Goal: Task Accomplishment & Management: Complete application form

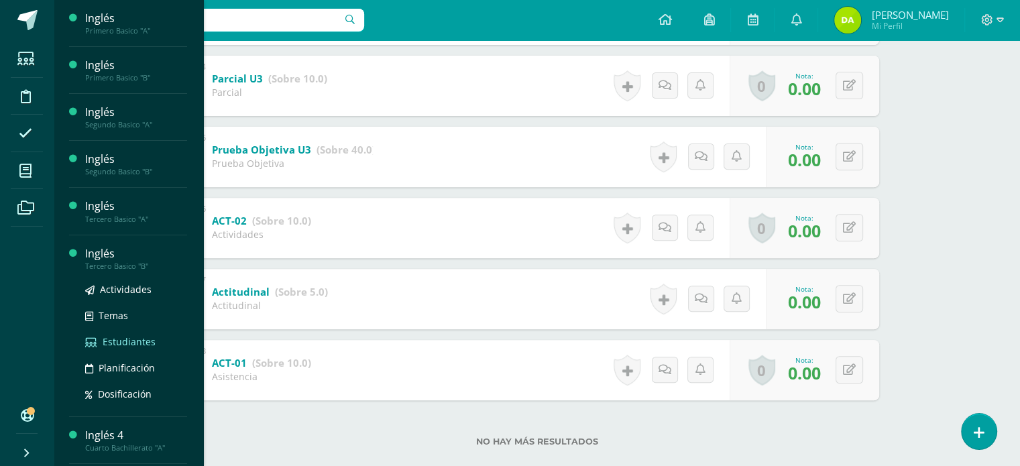
click at [125, 343] on span "Estudiantes" at bounding box center [129, 341] width 53 height 13
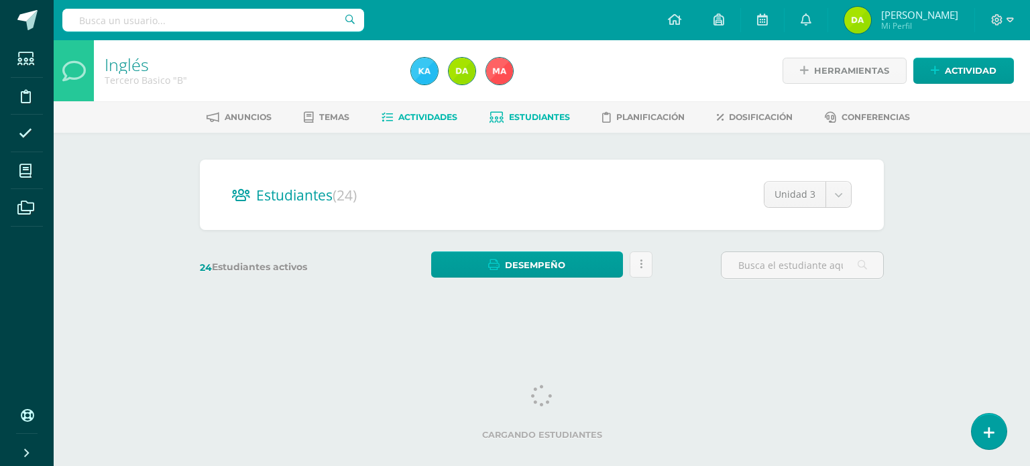
click at [410, 124] on link "Actividades" at bounding box center [419, 117] width 76 height 21
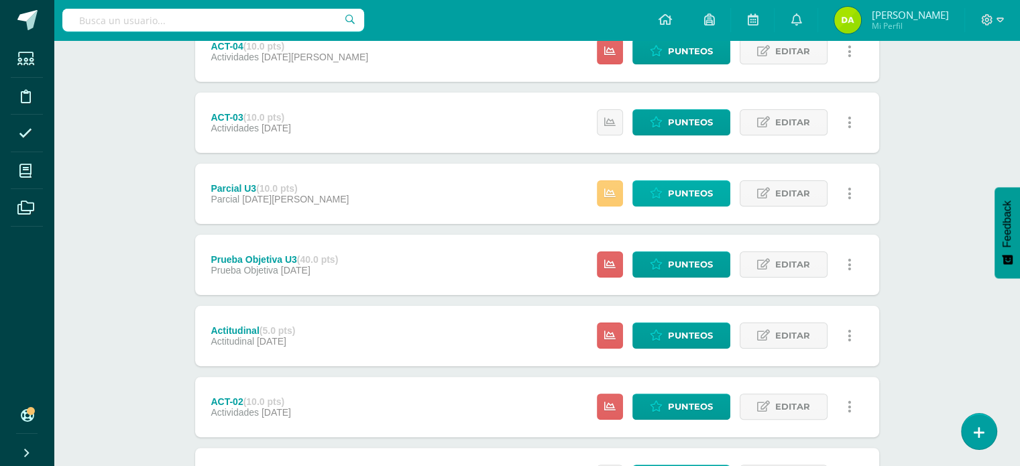
scroll to position [164, 0]
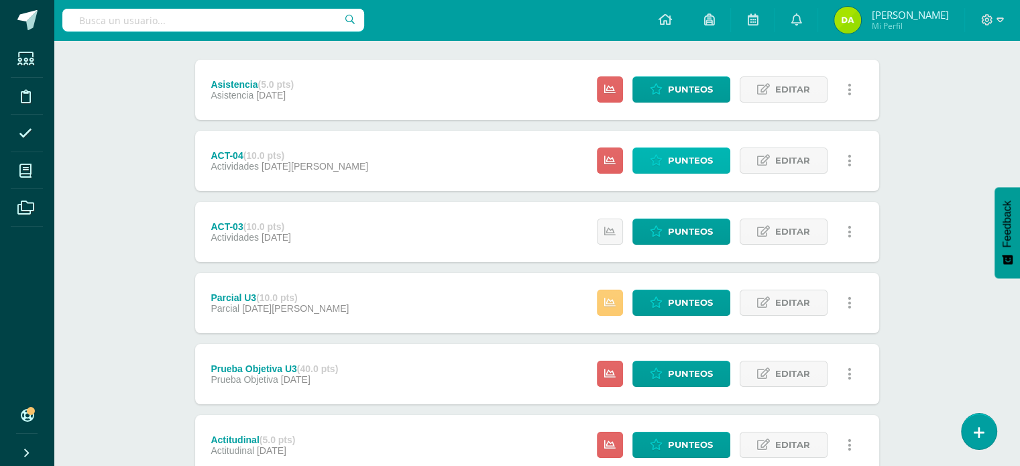
click at [695, 162] on span "Punteos" at bounding box center [690, 160] width 45 height 25
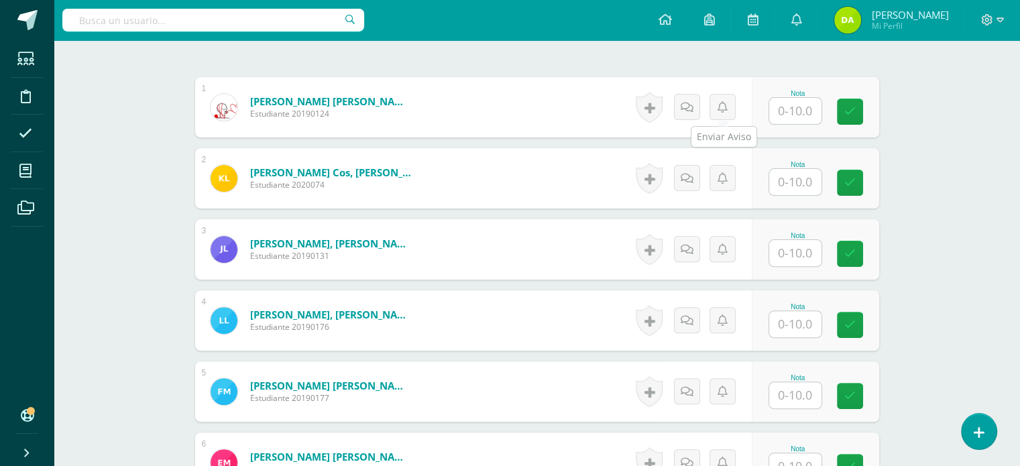
scroll to position [389, 0]
click at [784, 107] on input "text" at bounding box center [803, 111] width 54 height 27
type input "5"
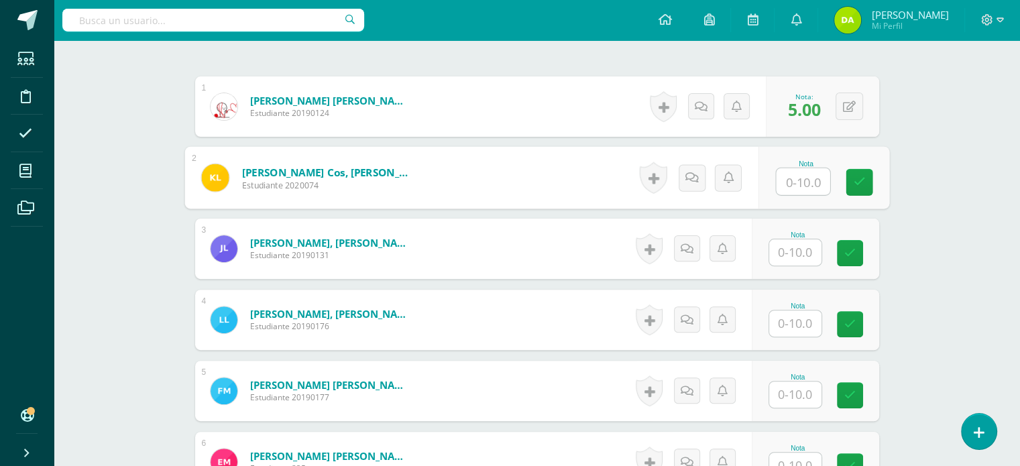
scroll to position [390, 0]
type input "5"
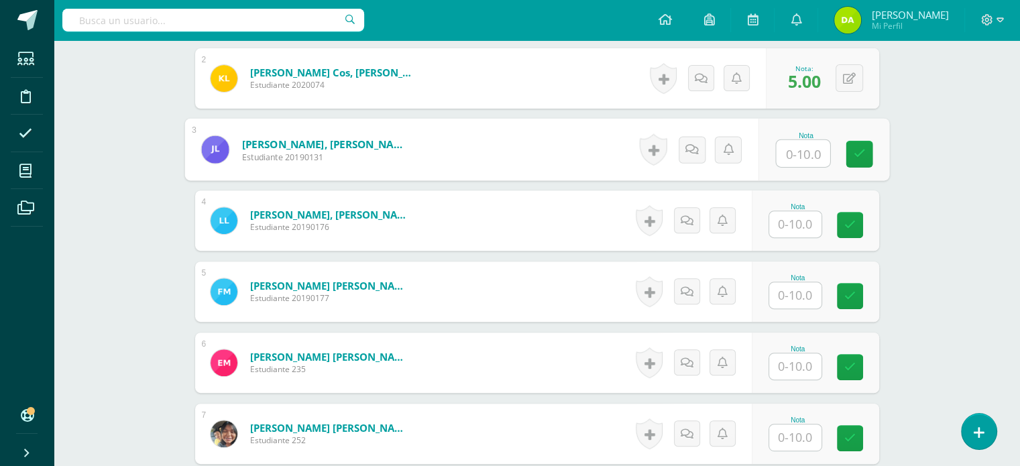
scroll to position [489, 0]
type input "10"
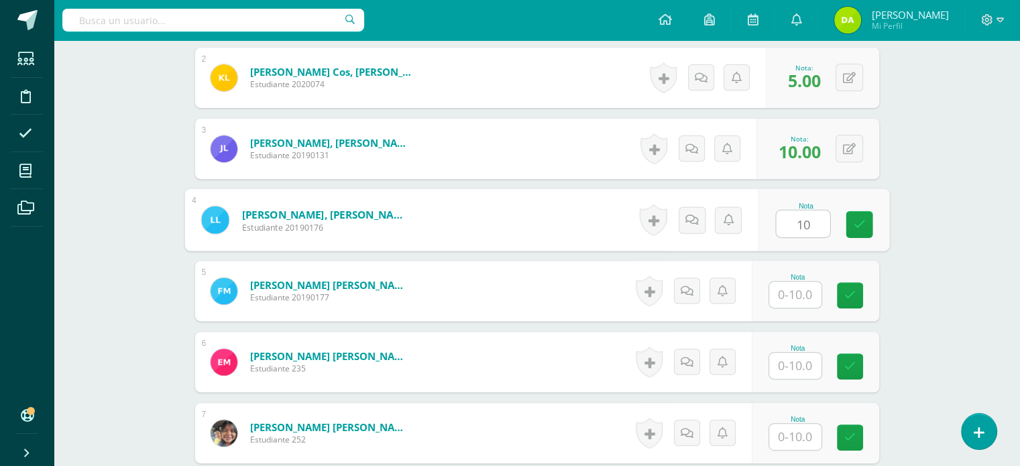
type input "10"
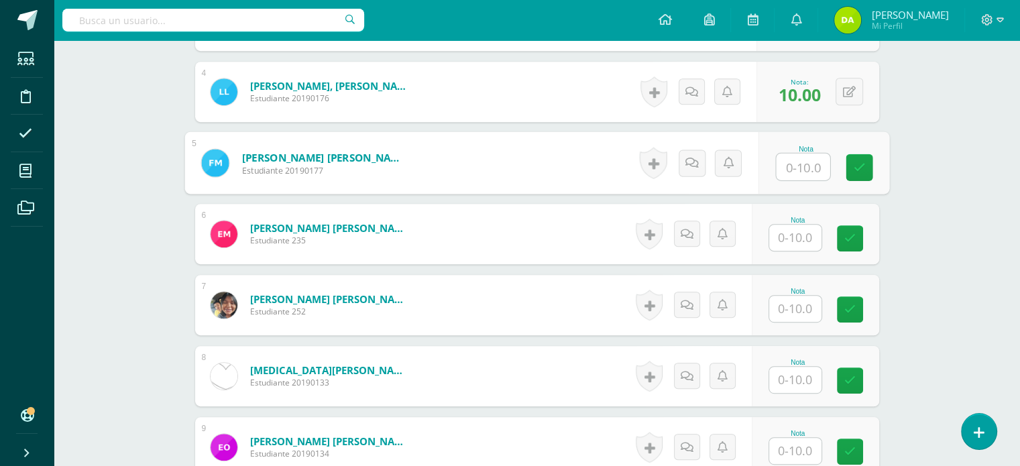
scroll to position [618, 0]
type input "8"
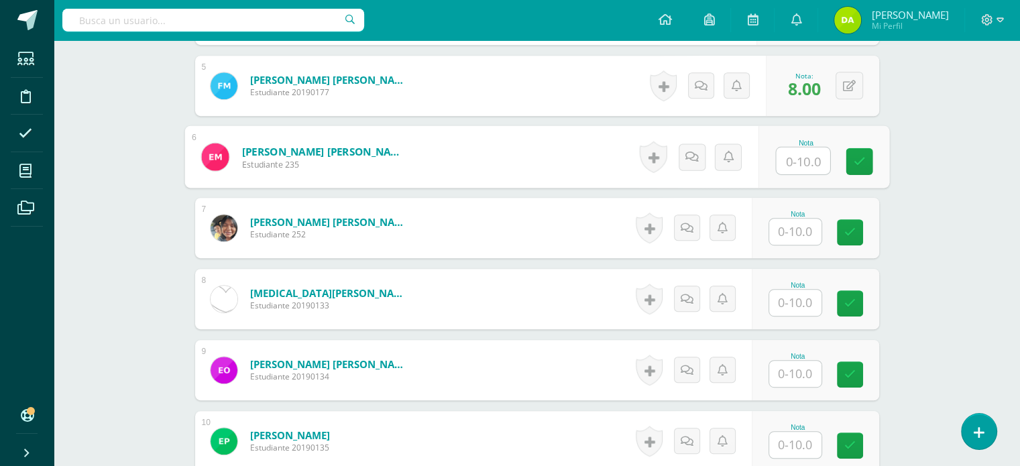
scroll to position [695, 0]
type input "10"
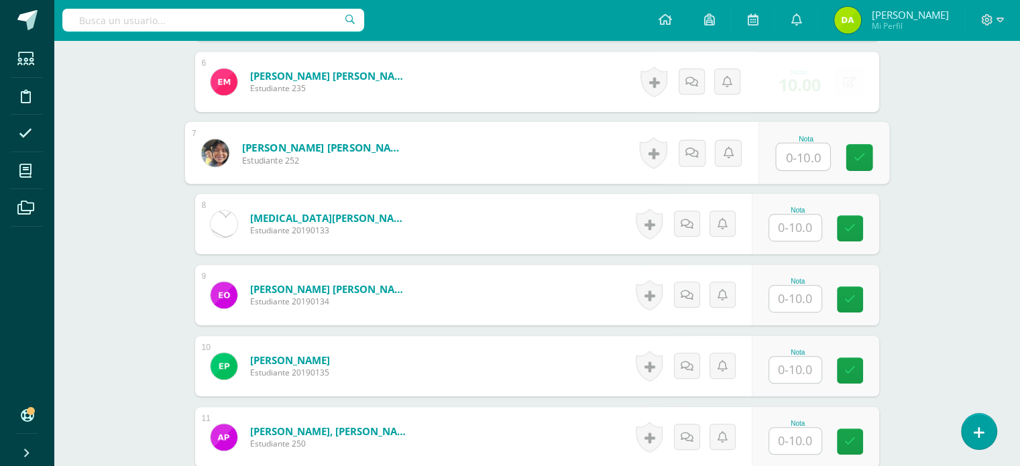
scroll to position [790, 0]
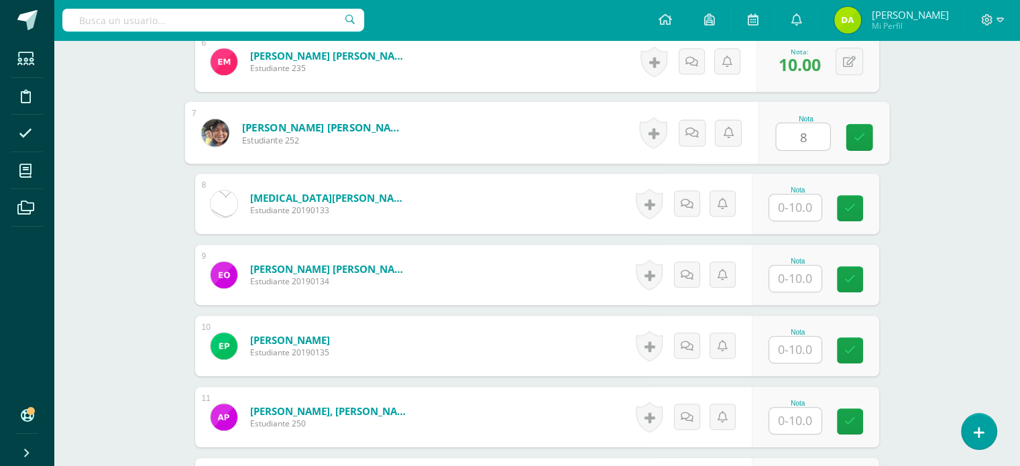
type input "8"
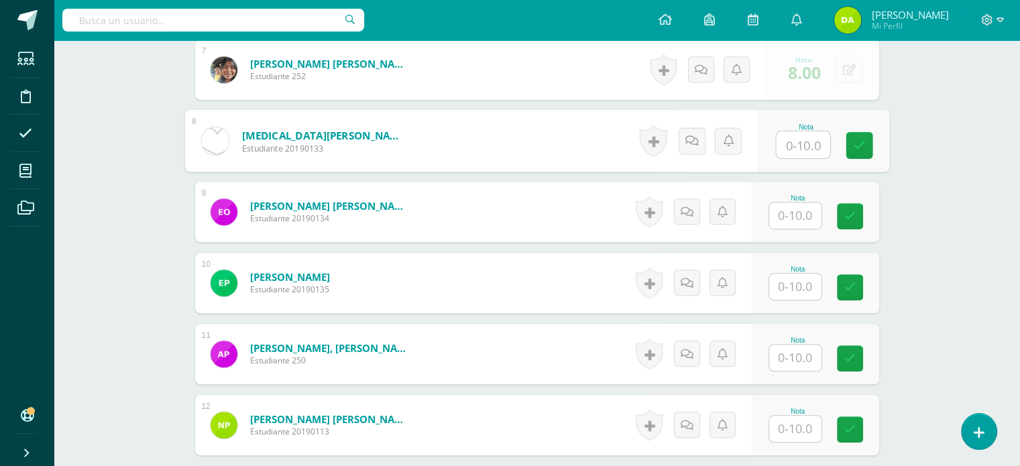
scroll to position [896, 0]
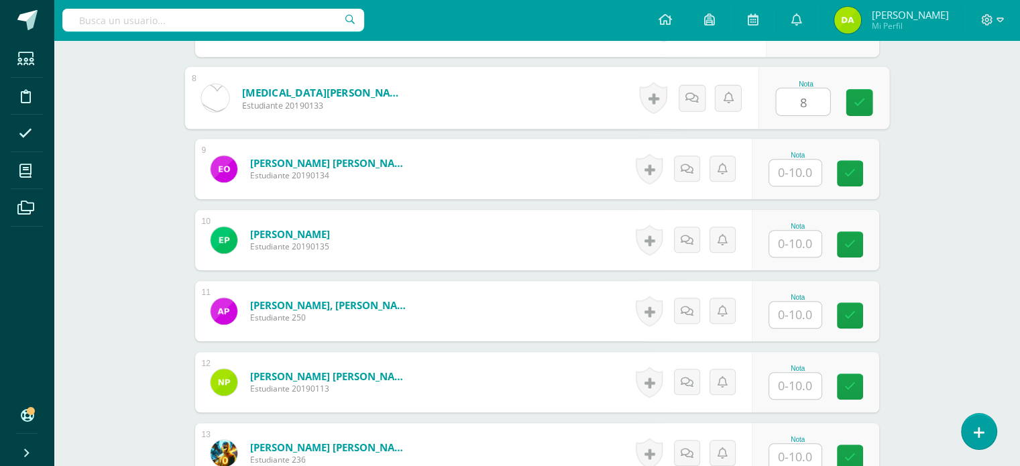
type input "8"
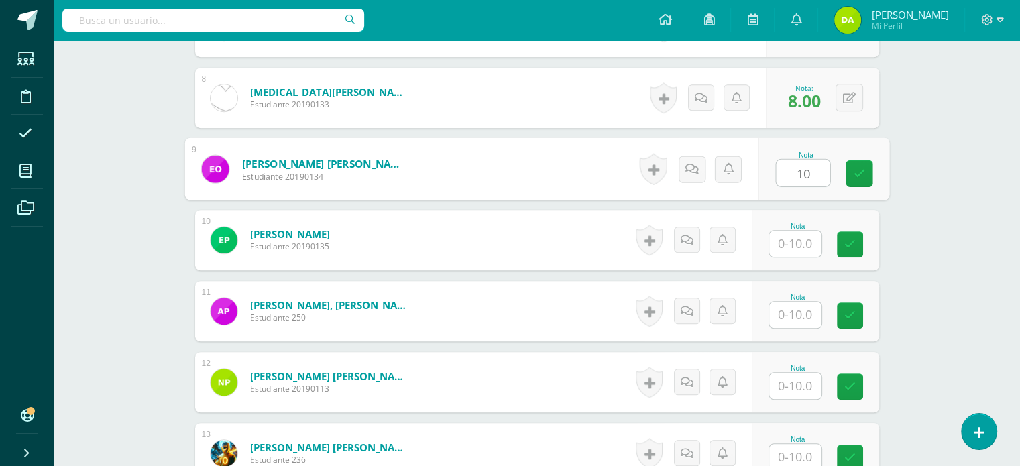
type input "10"
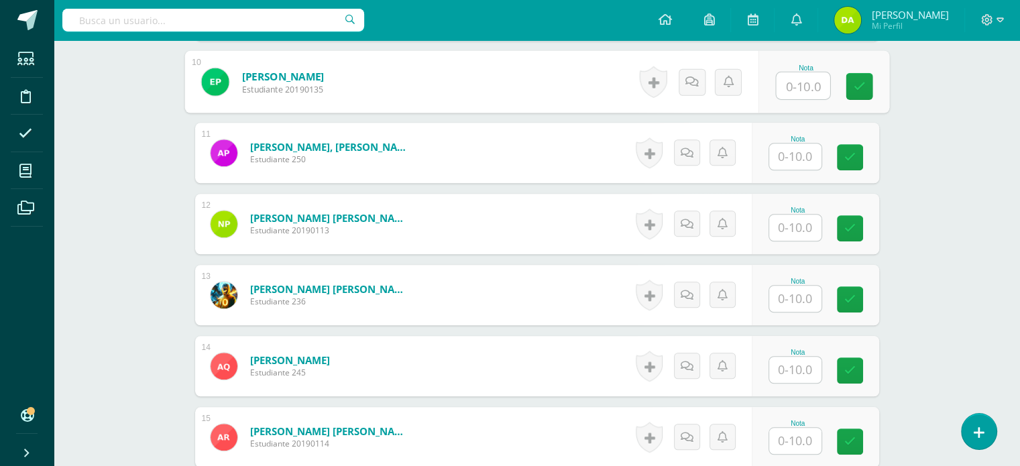
scroll to position [1055, 0]
type input "8"
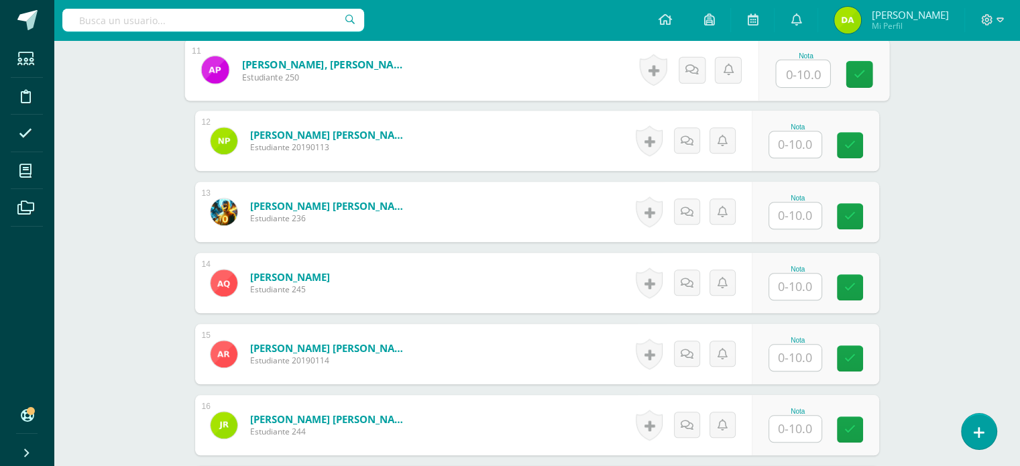
scroll to position [1150, 0]
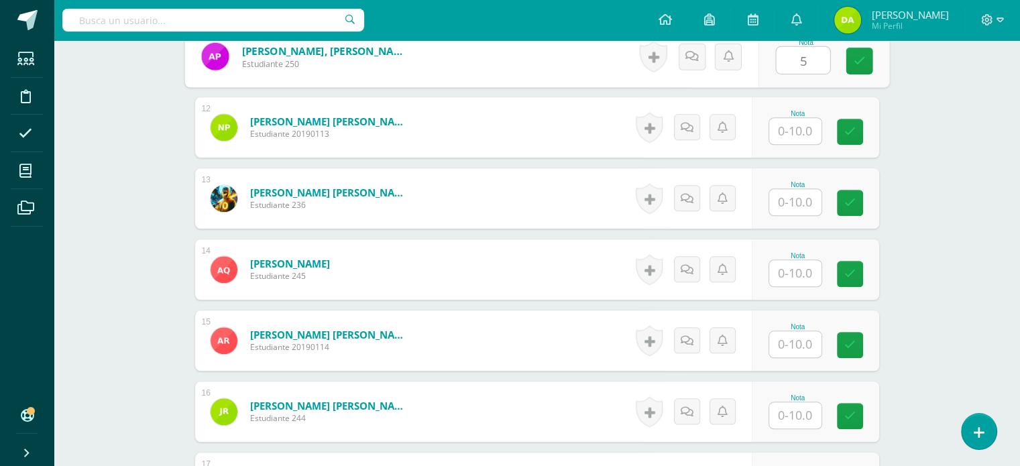
type input "5"
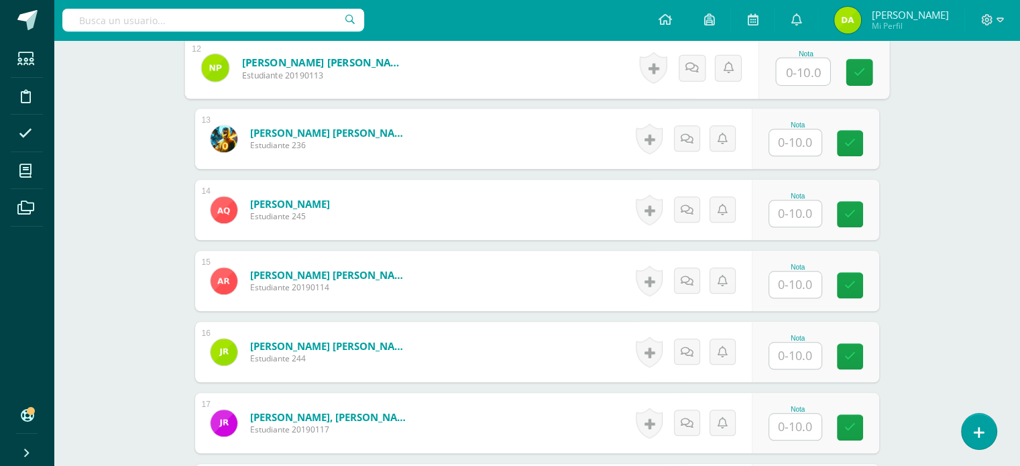
scroll to position [1209, 0]
type input "10"
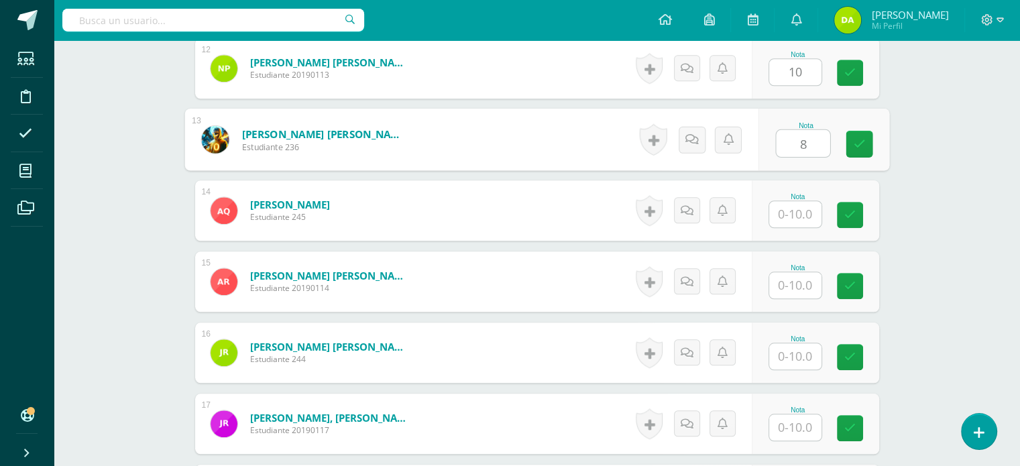
type input "8"
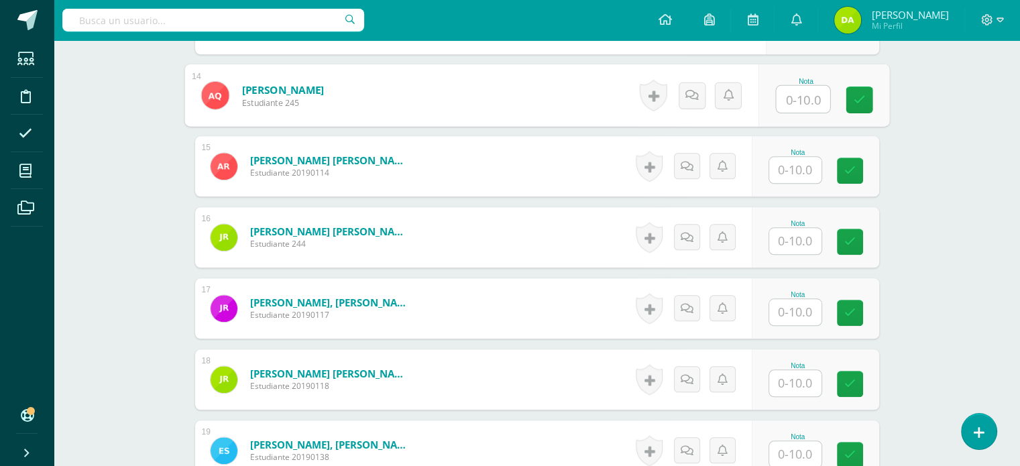
scroll to position [1331, 0]
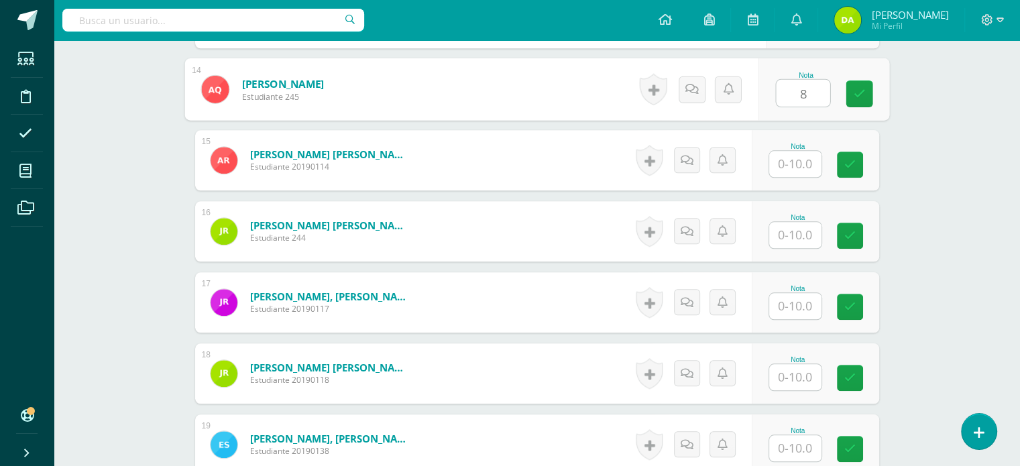
type input "8"
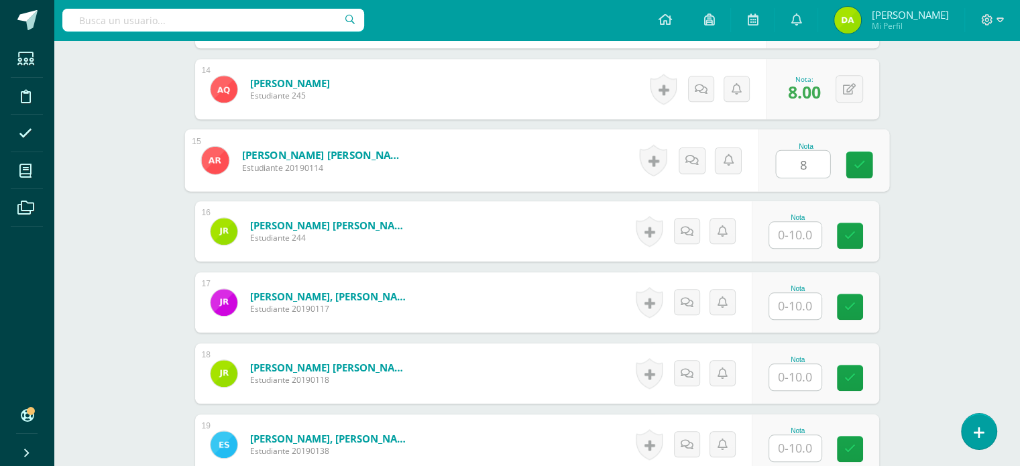
type input "8"
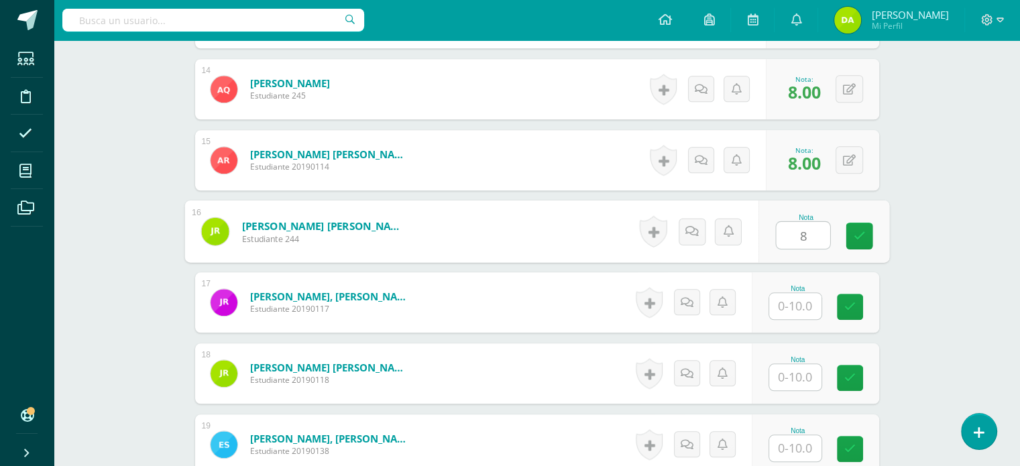
type input "8"
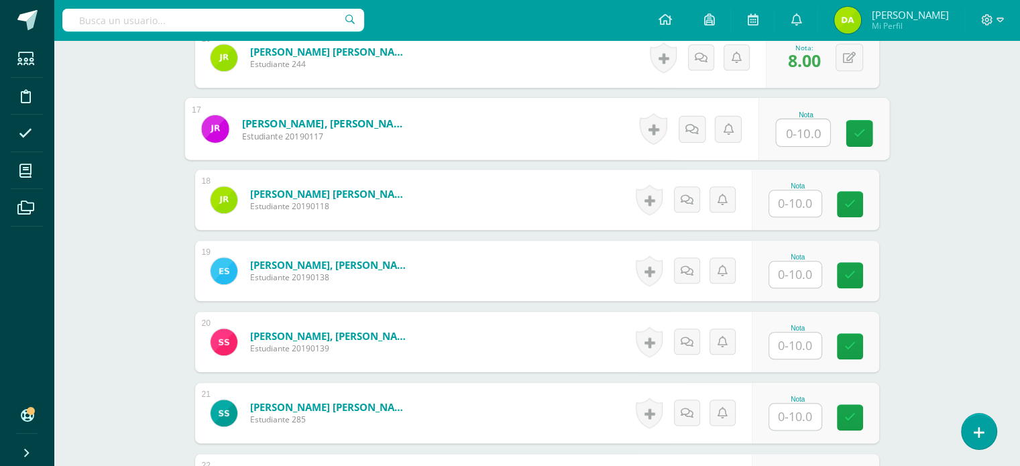
scroll to position [1505, 0]
type input "10"
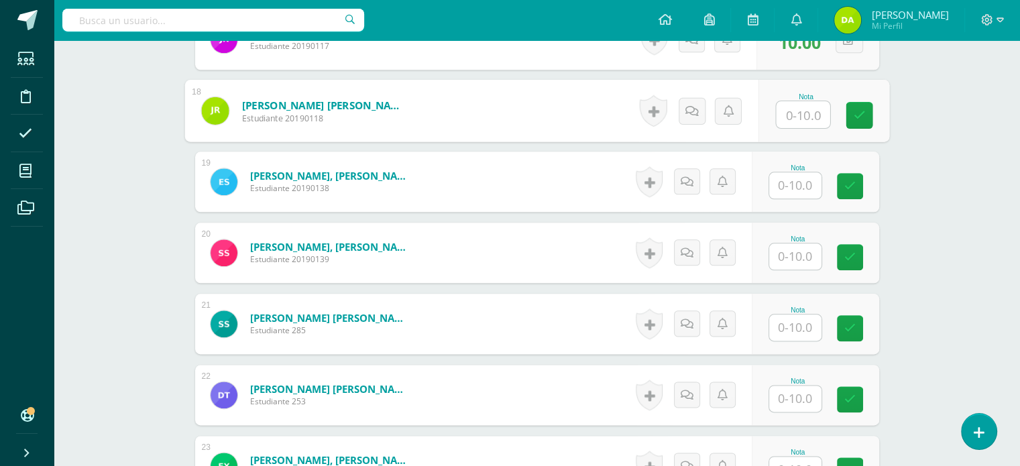
scroll to position [1596, 0]
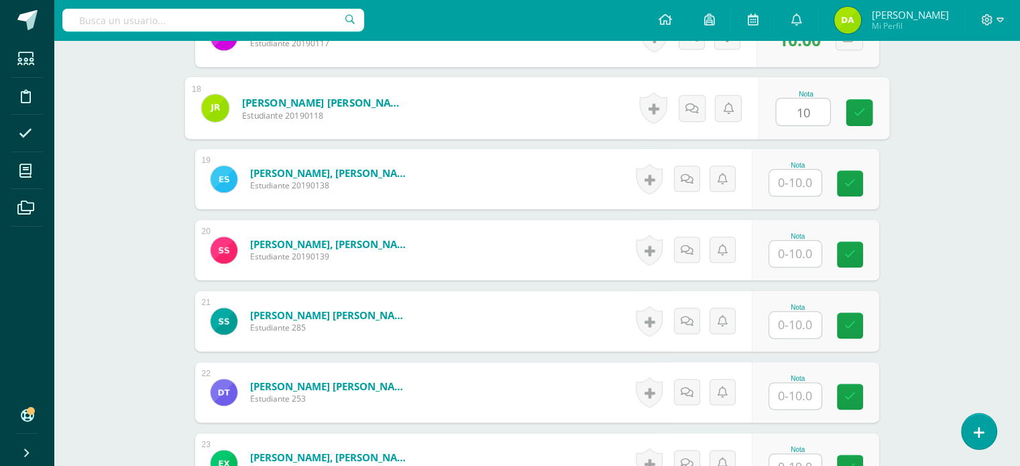
type input "10"
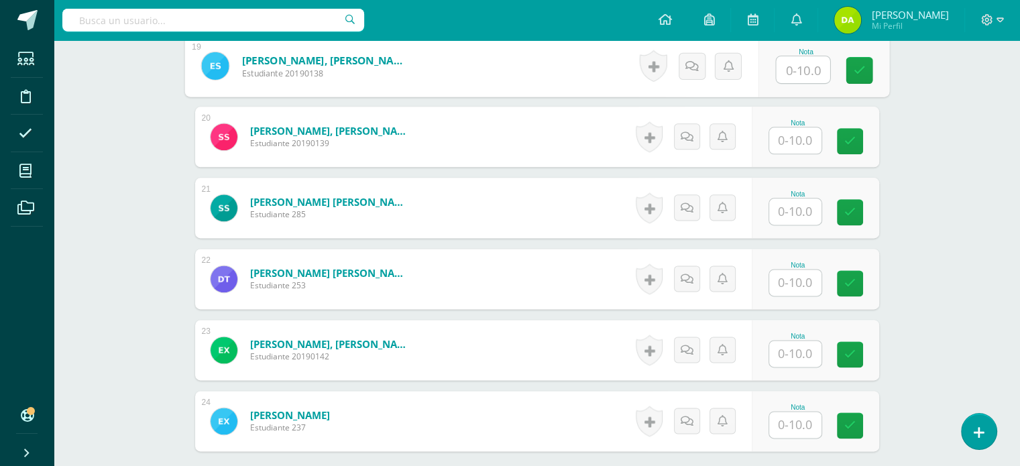
scroll to position [1712, 0]
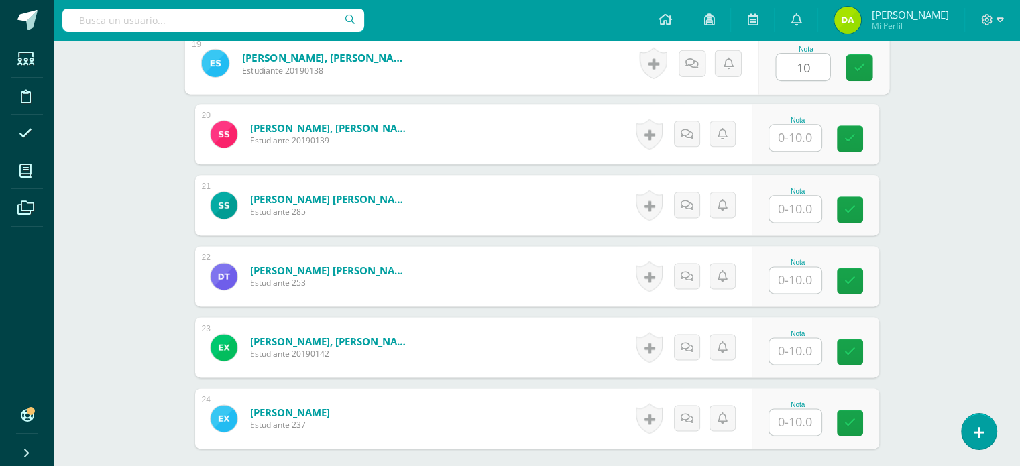
type input "10"
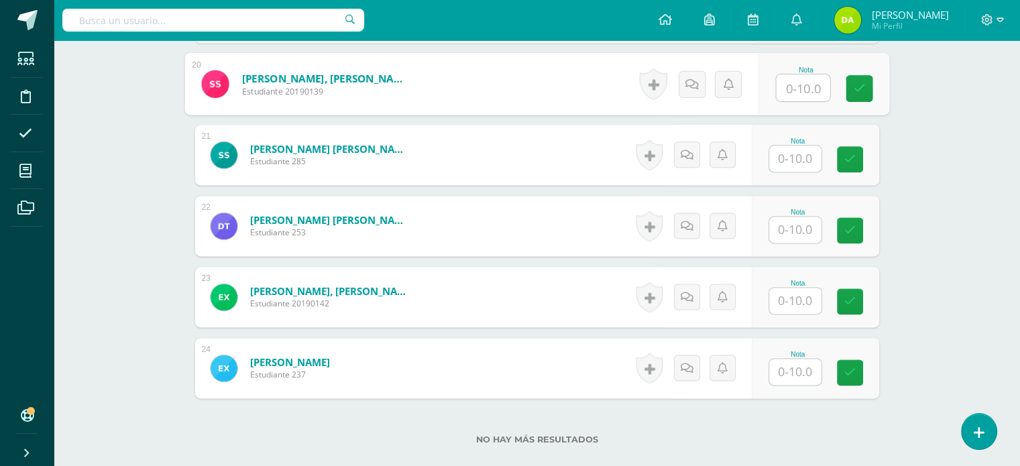
scroll to position [1763, 0]
type input "10"
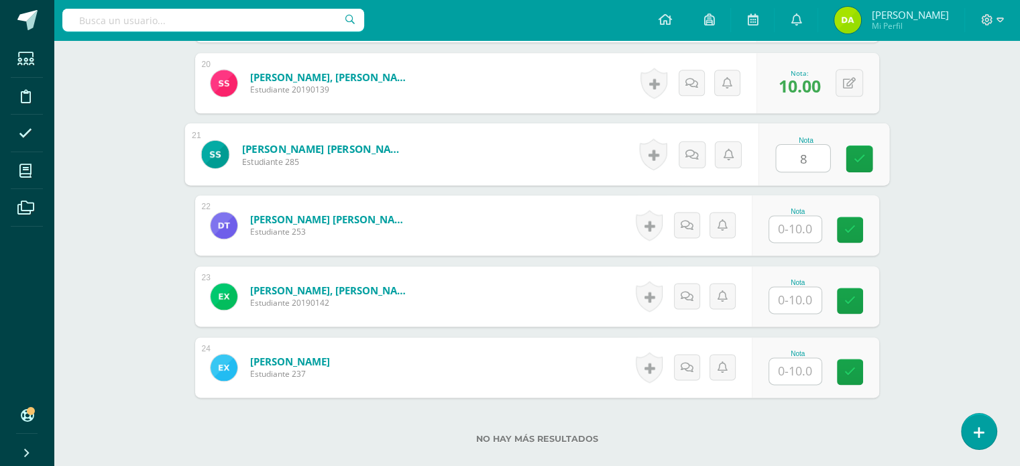
type input "8"
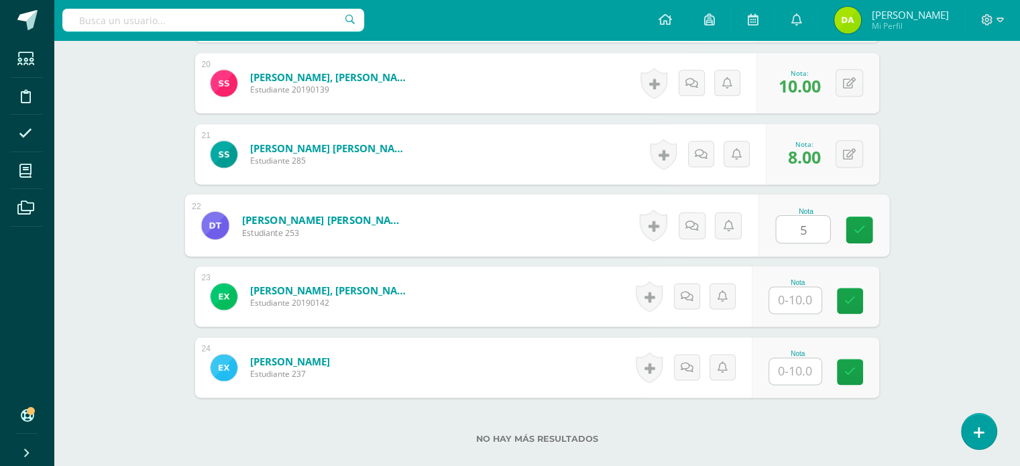
type input "5"
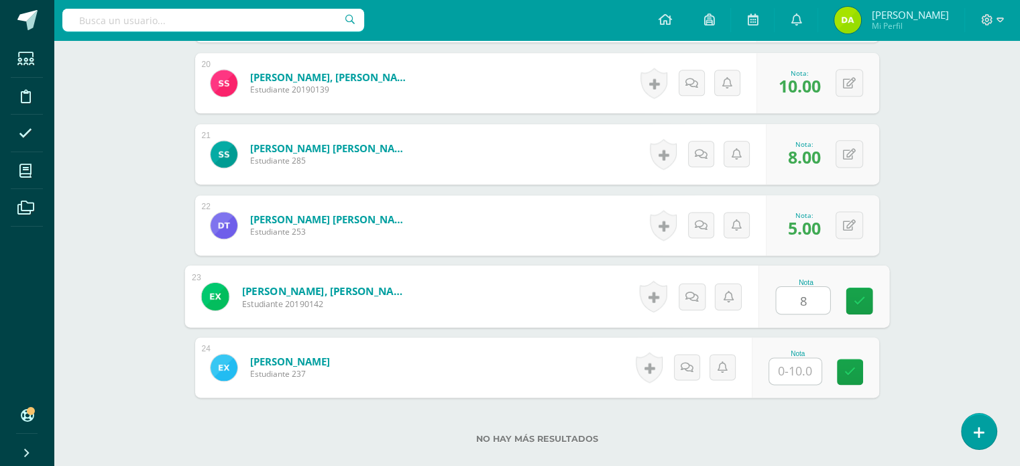
type input "8"
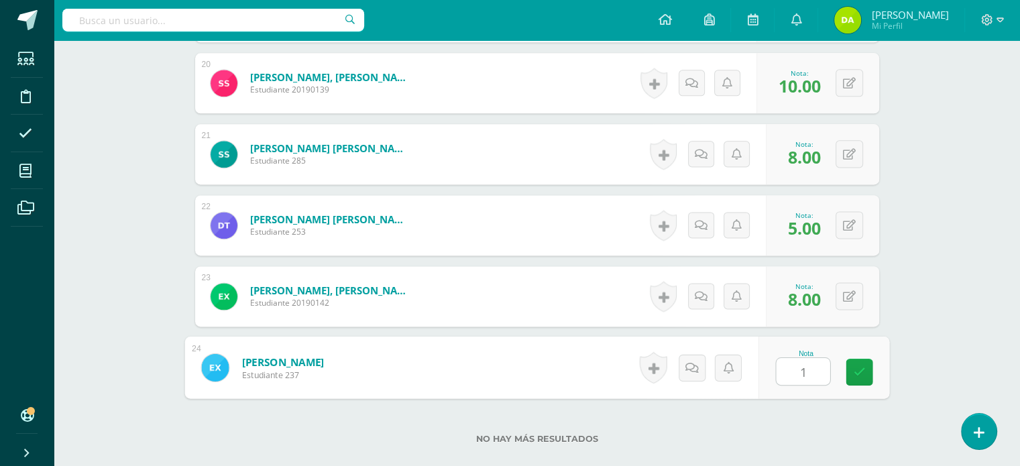
type input "10"
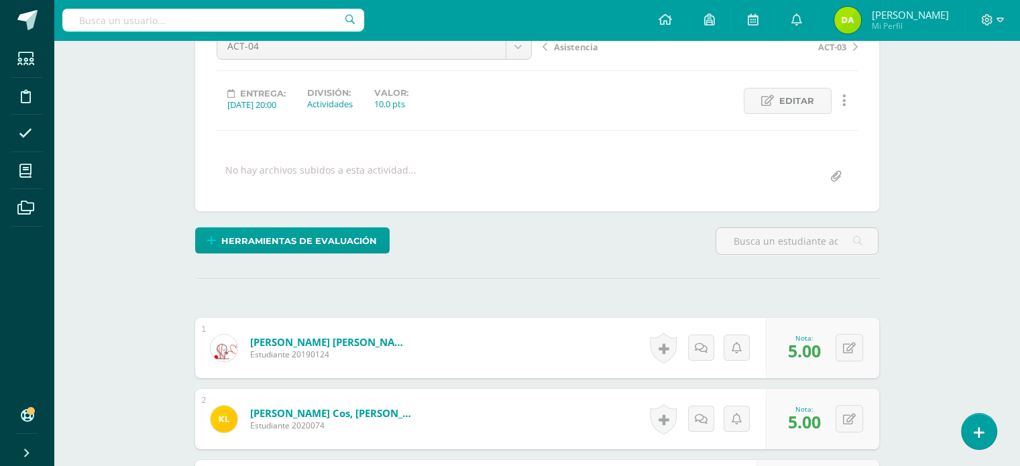
scroll to position [0, 0]
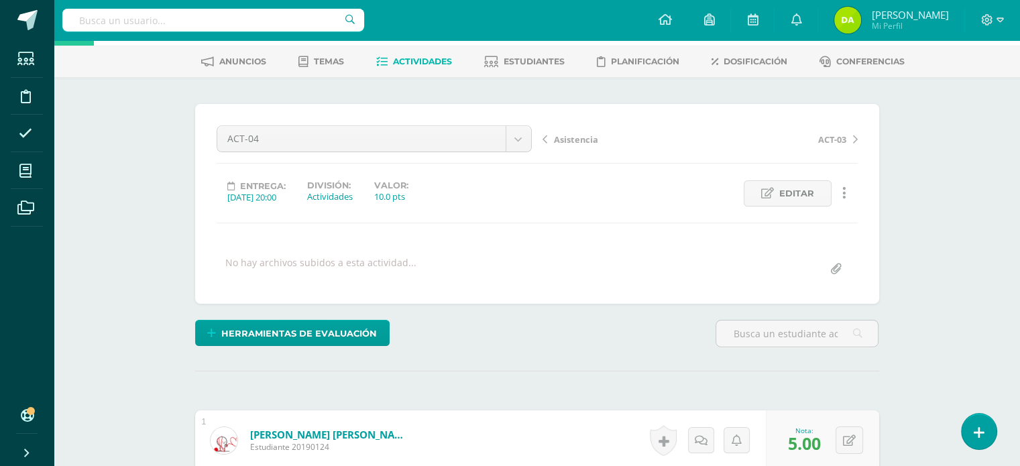
scroll to position [48, 0]
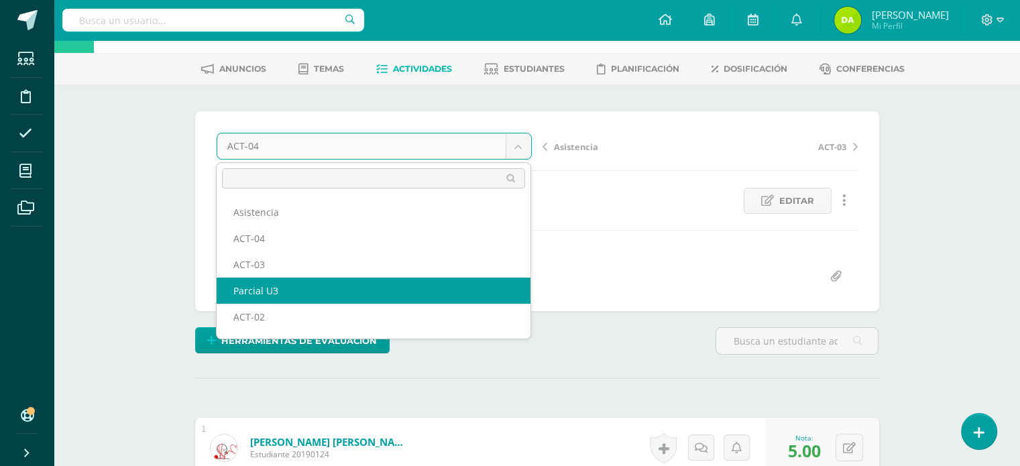
scroll to position [75, 0]
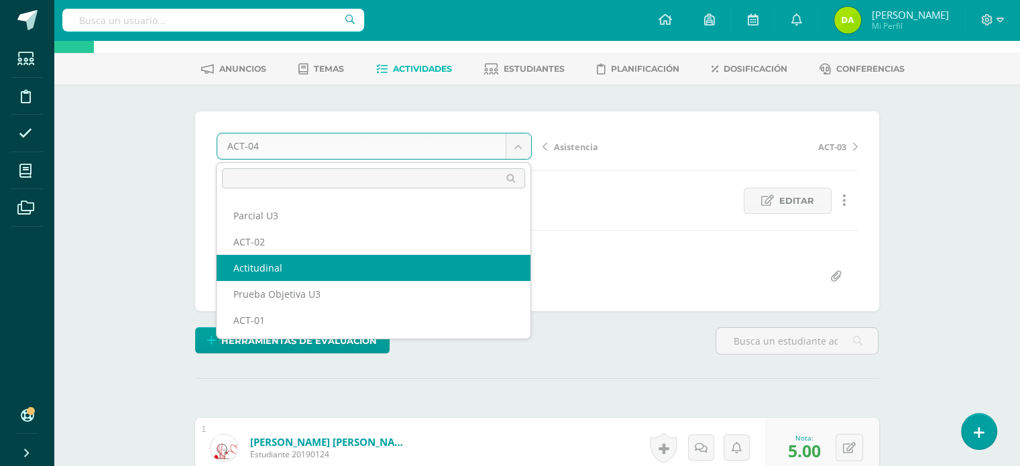
select select "/dashboard/teacher/grade-activity/120721/"
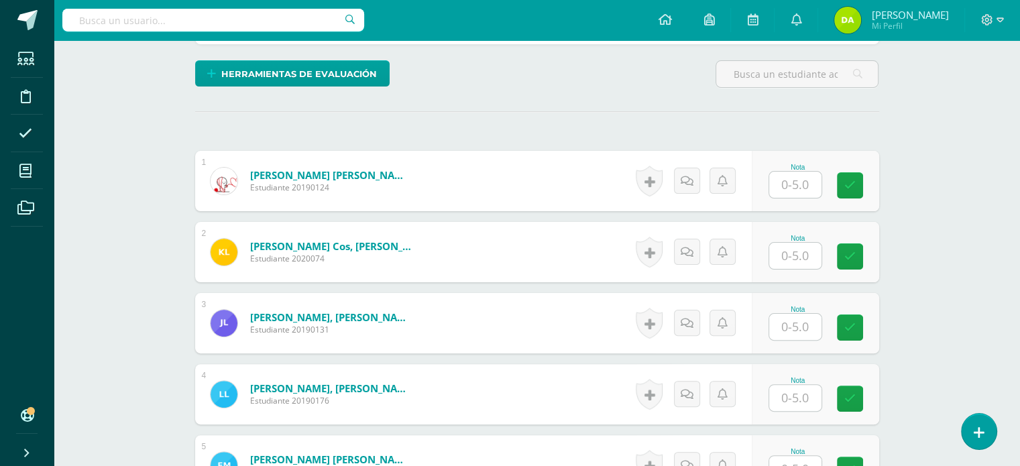
scroll to position [316, 0]
drag, startPoint x: 794, startPoint y: 198, endPoint x: 794, endPoint y: 178, distance: 20.1
click at [794, 178] on div "Nota" at bounding box center [815, 180] width 127 height 60
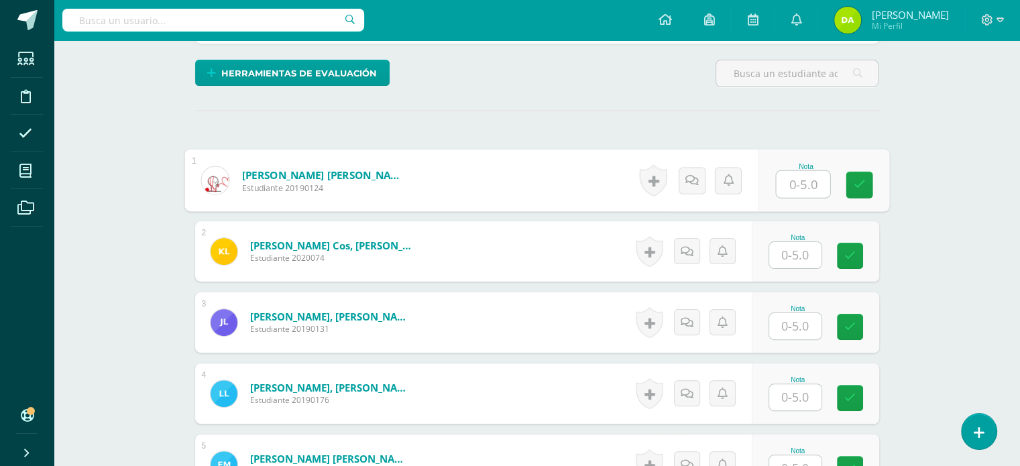
click at [794, 178] on input "text" at bounding box center [803, 184] width 54 height 27
type input "3"
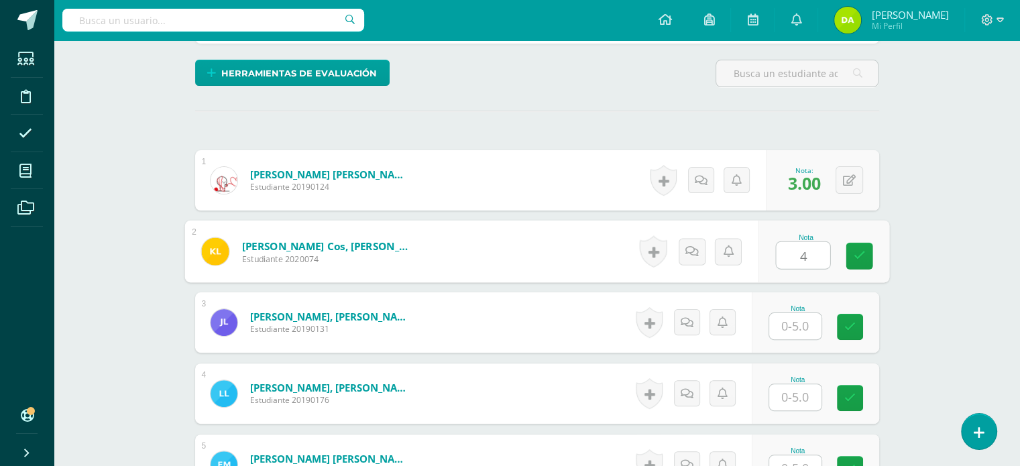
type input "4"
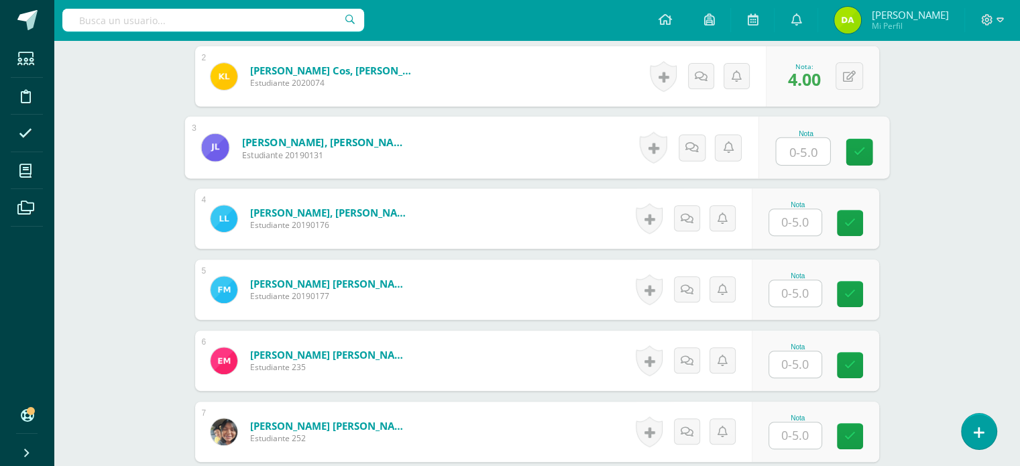
scroll to position [492, 0]
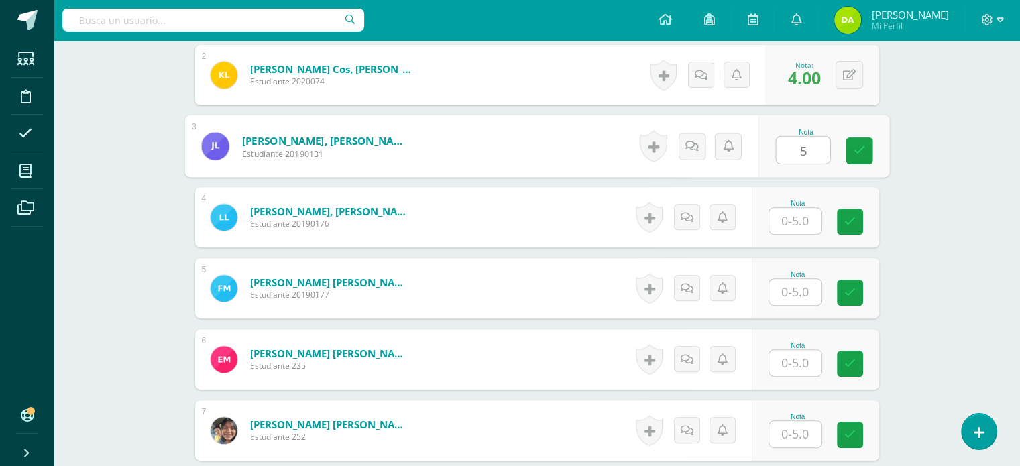
type input "5"
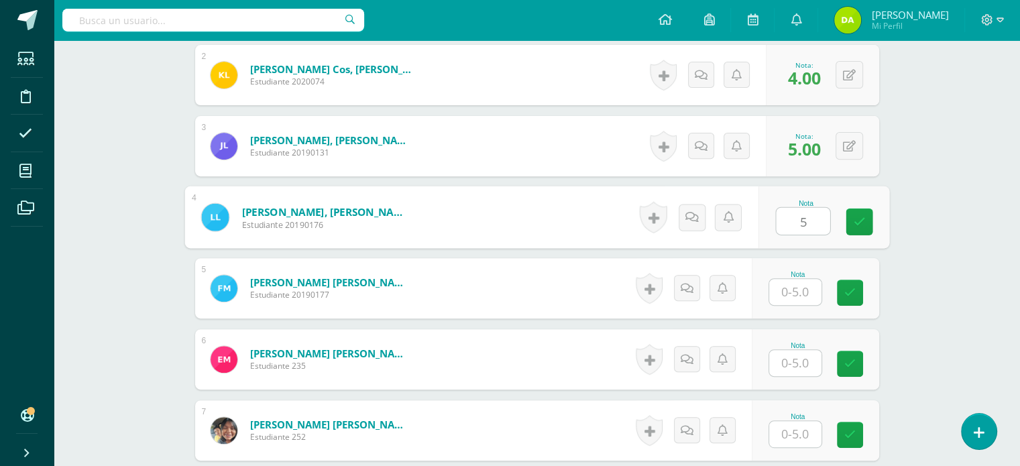
type input "5"
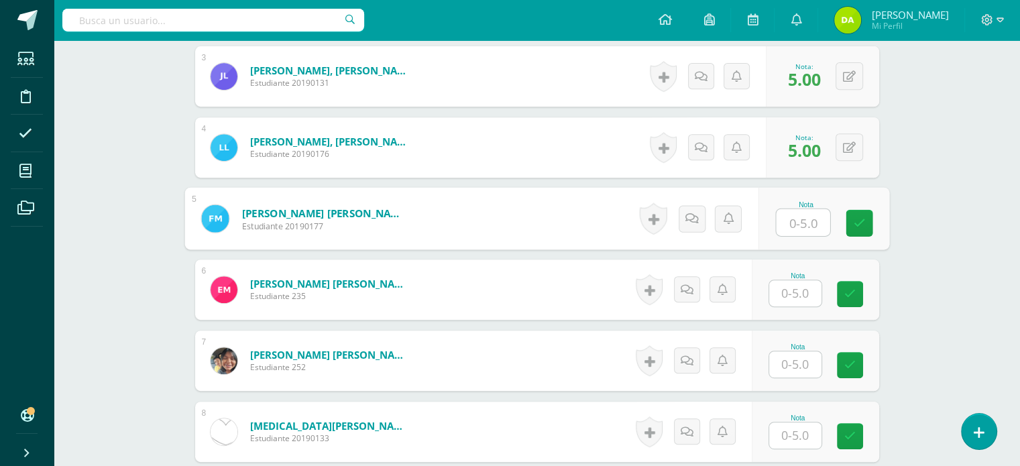
scroll to position [587, 0]
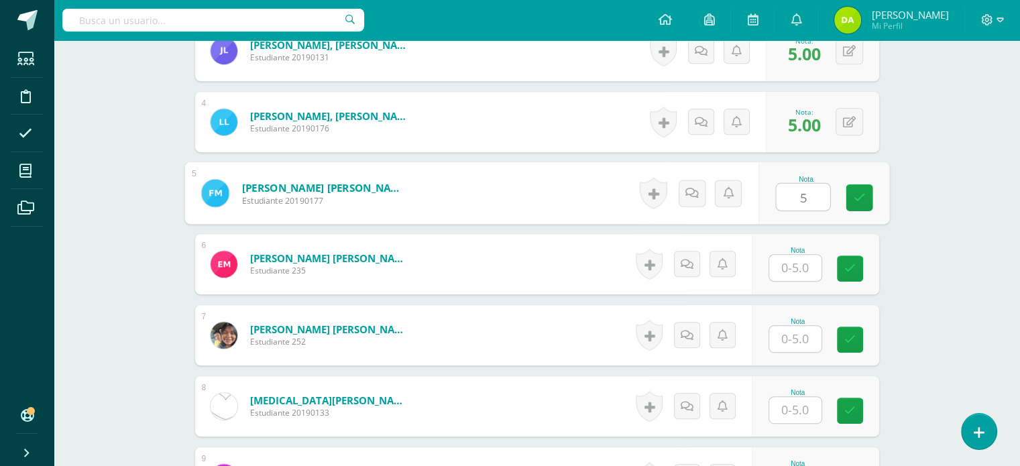
type input "5"
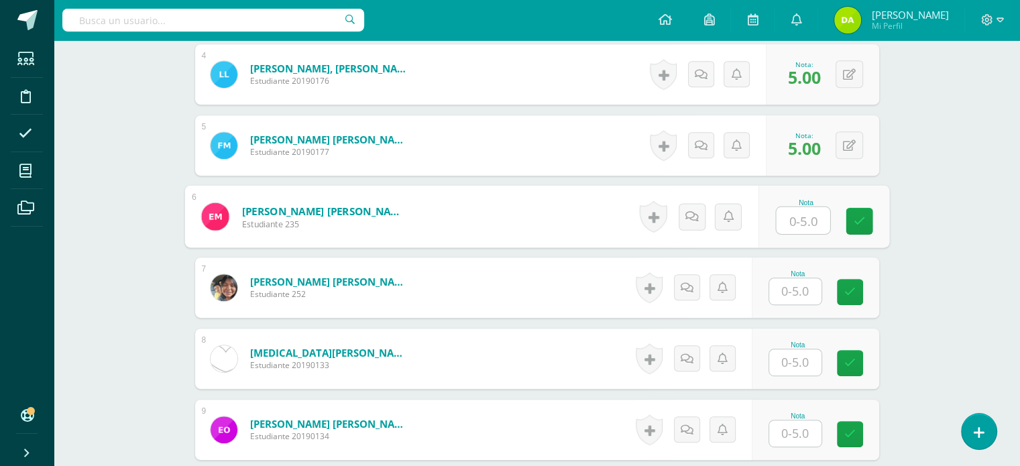
scroll to position [636, 0]
type input "5"
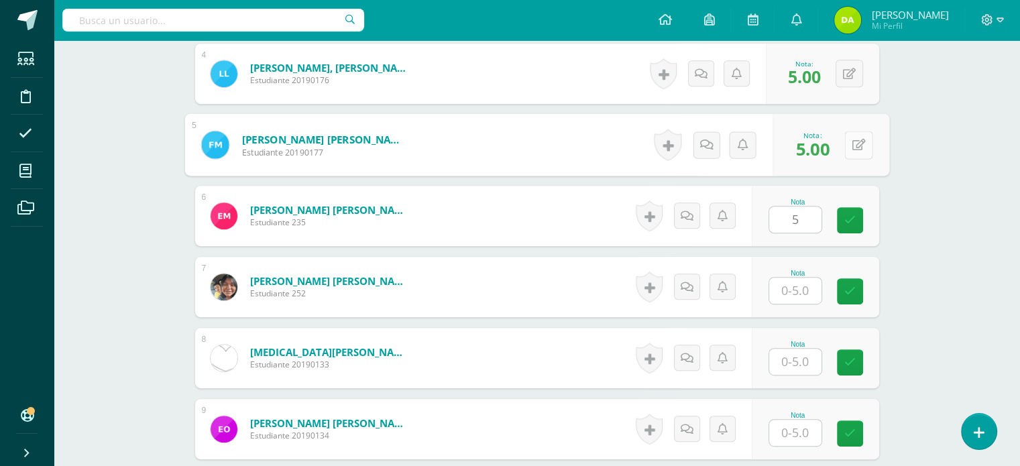
click at [842, 139] on div "0 Logros Logros obtenidos Aún no hay logros agregados Nota: 5.00" at bounding box center [830, 145] width 117 height 62
click at [859, 147] on icon at bounding box center [857, 144] width 13 height 11
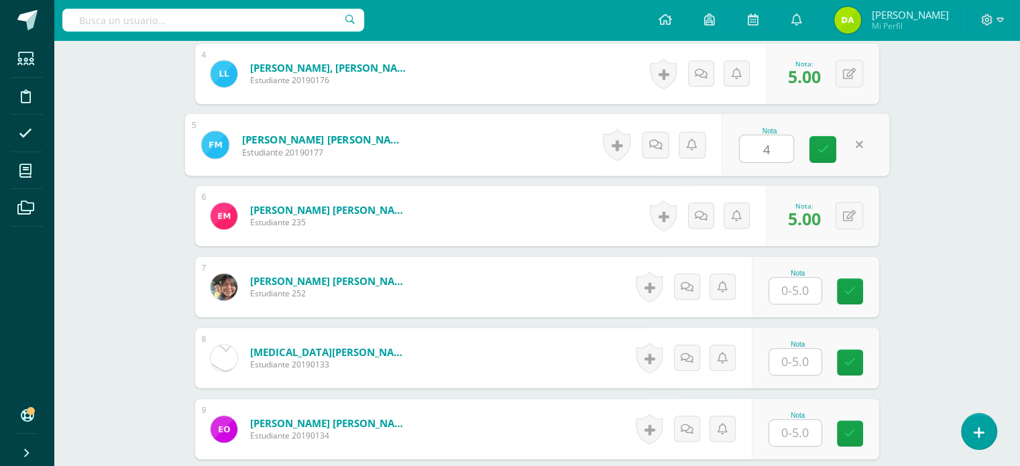
type input "4"
click at [839, 197] on div "0 Logros Logros obtenidos Aún no hay logros agregados Nota: 5.00" at bounding box center [822, 216] width 113 height 60
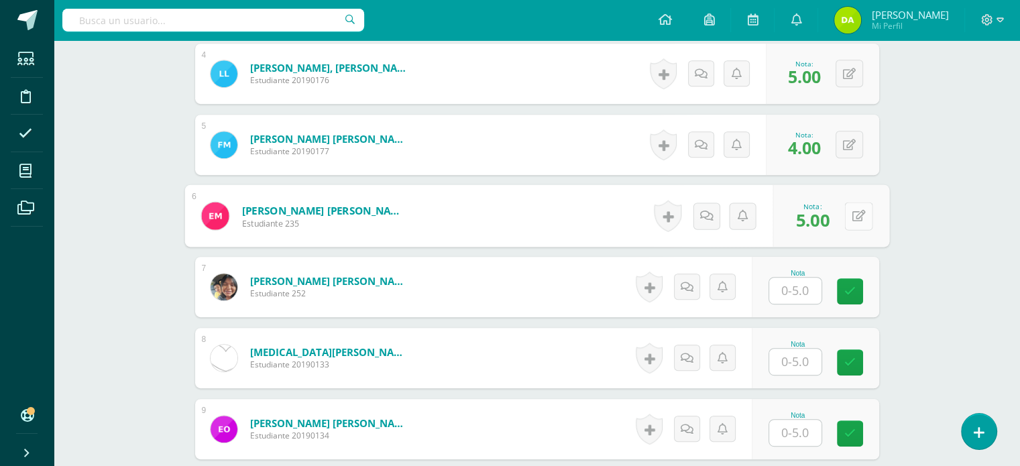
click at [851, 219] on icon at bounding box center [857, 215] width 13 height 11
type input "4"
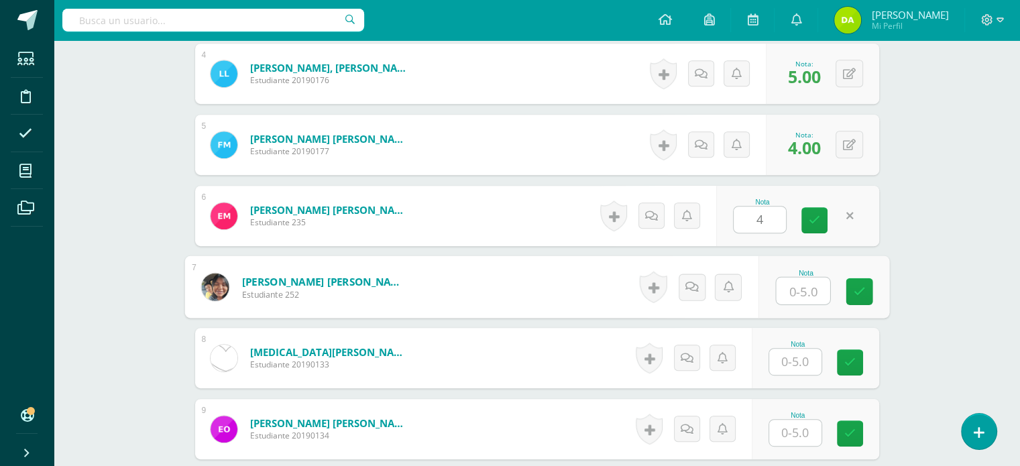
click at [797, 291] on input "text" at bounding box center [803, 291] width 54 height 27
type input "3"
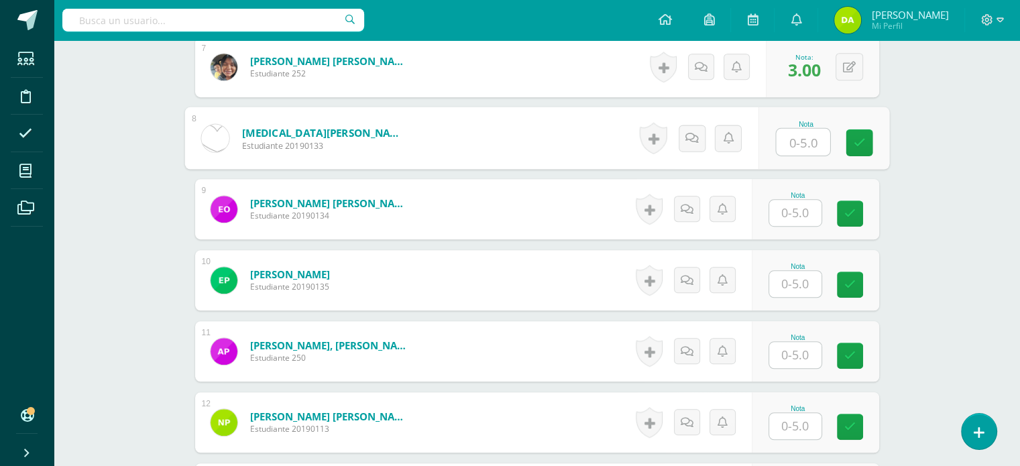
scroll to position [857, 0]
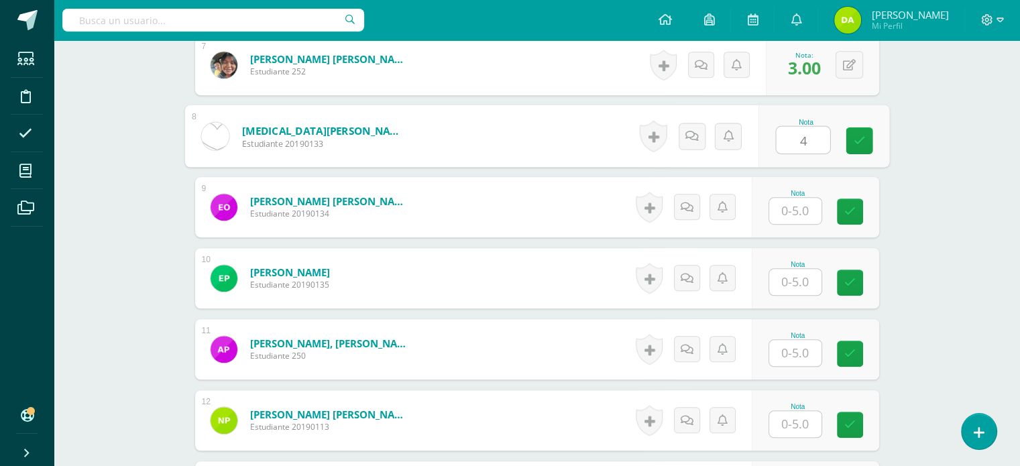
type input "4"
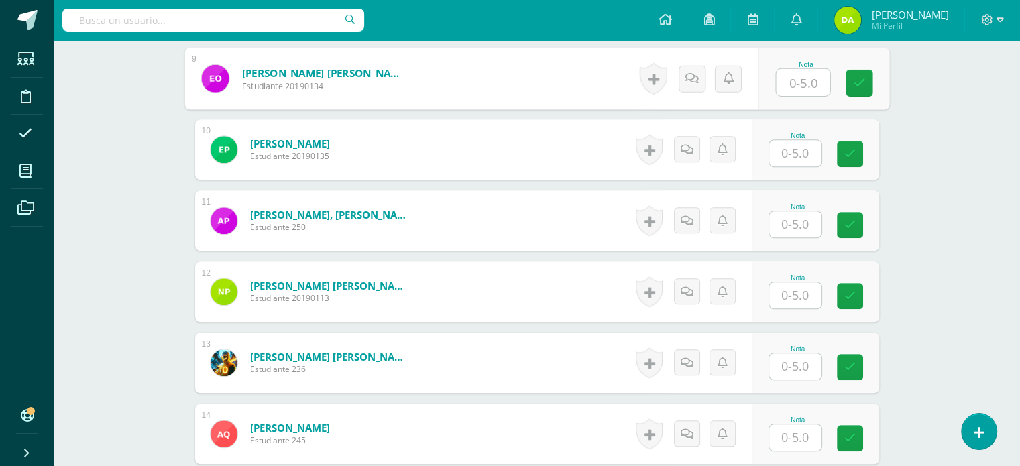
scroll to position [988, 0]
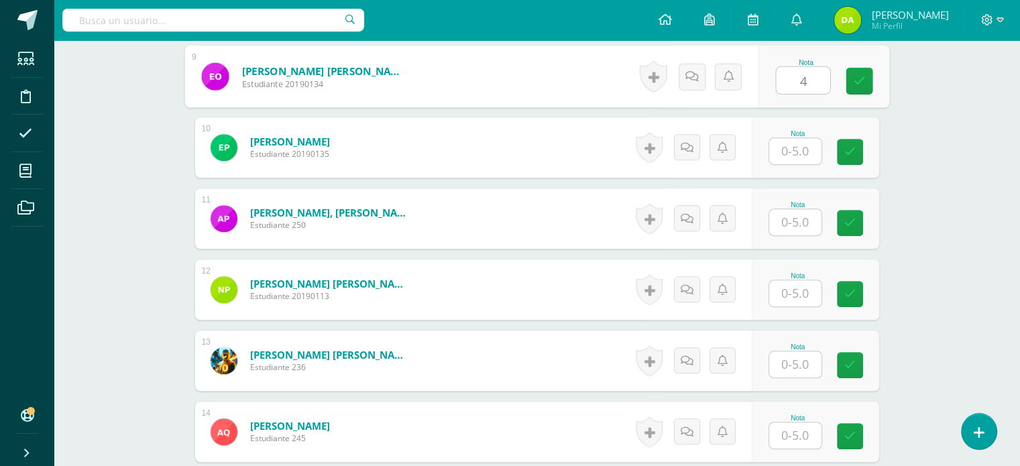
type input "4"
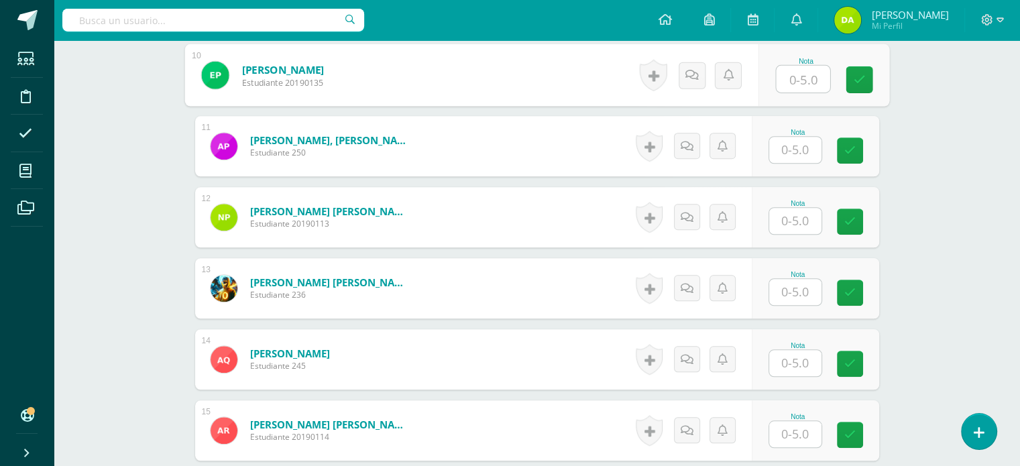
scroll to position [1062, 0]
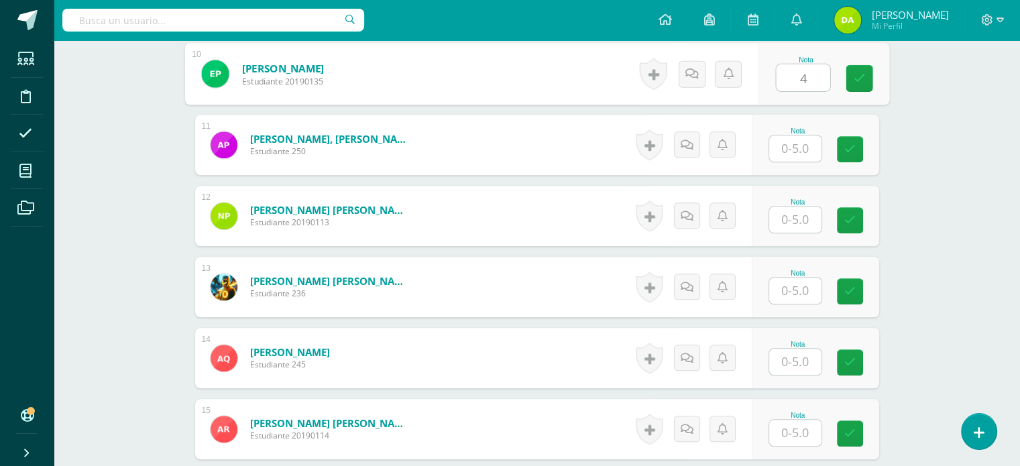
type input "4"
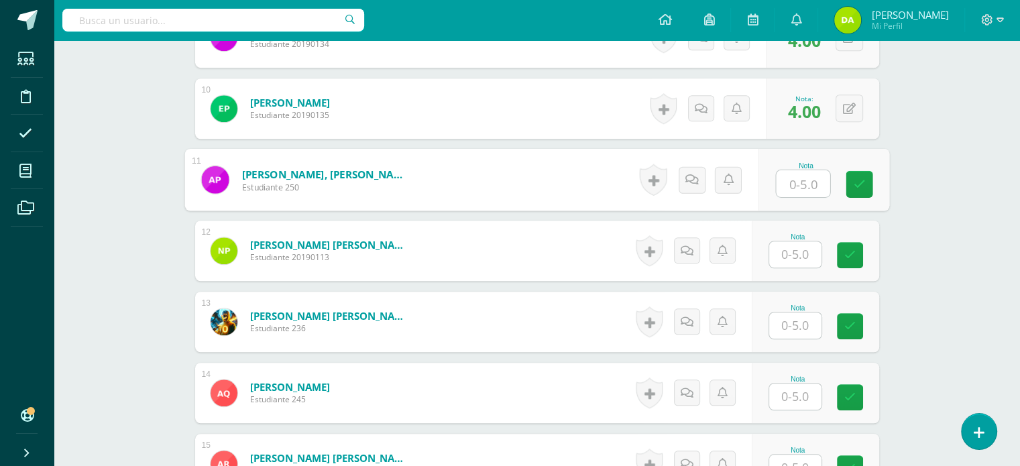
scroll to position [1027, 0]
type input "5"
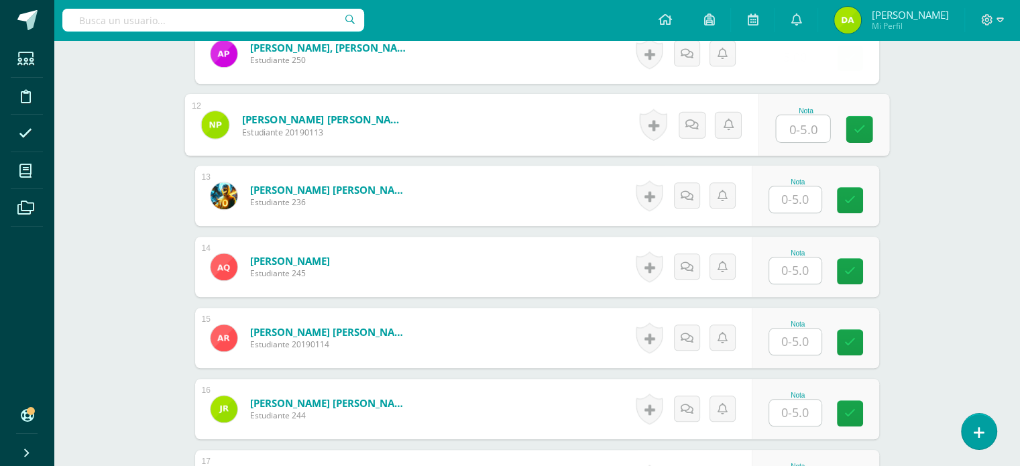
scroll to position [1153, 0]
type input "5"
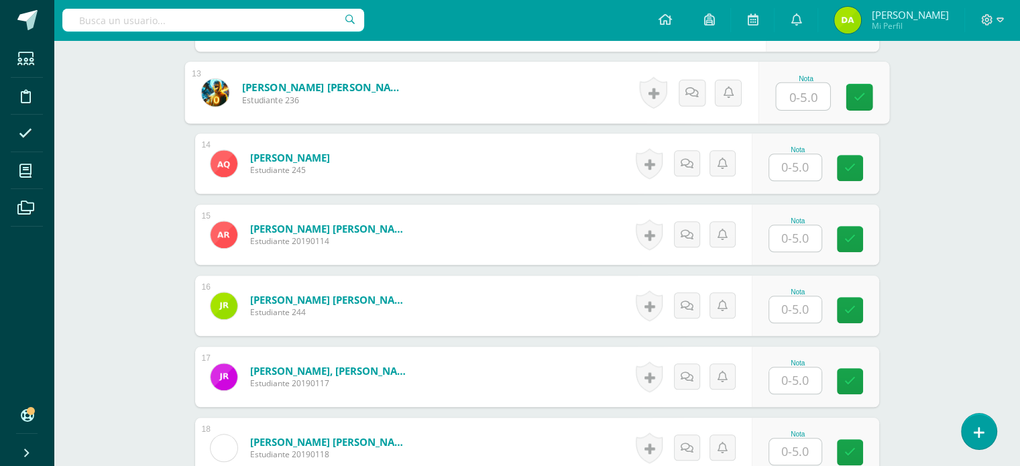
scroll to position [1257, 0]
type input "5"
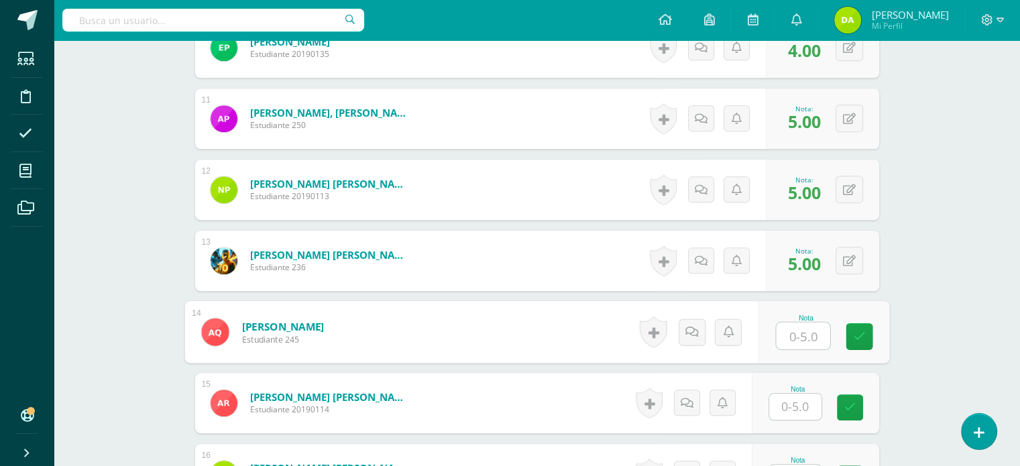
scroll to position [1075, 0]
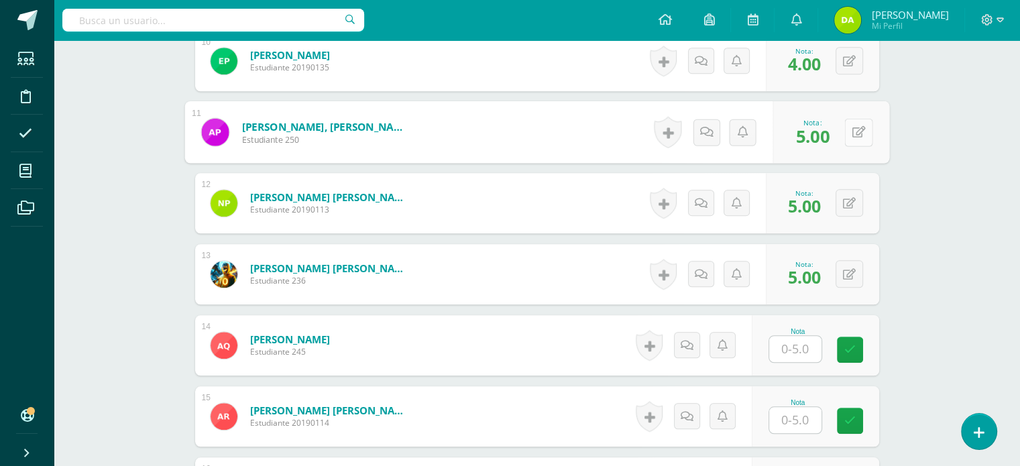
click at [849, 134] on button at bounding box center [858, 132] width 28 height 28
type input "3"
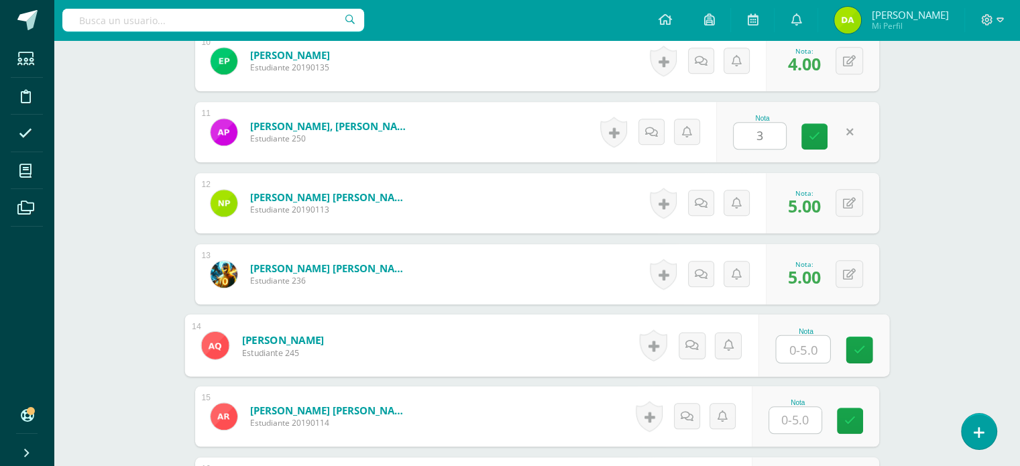
click at [809, 347] on input "text" at bounding box center [803, 349] width 54 height 27
type input "5"
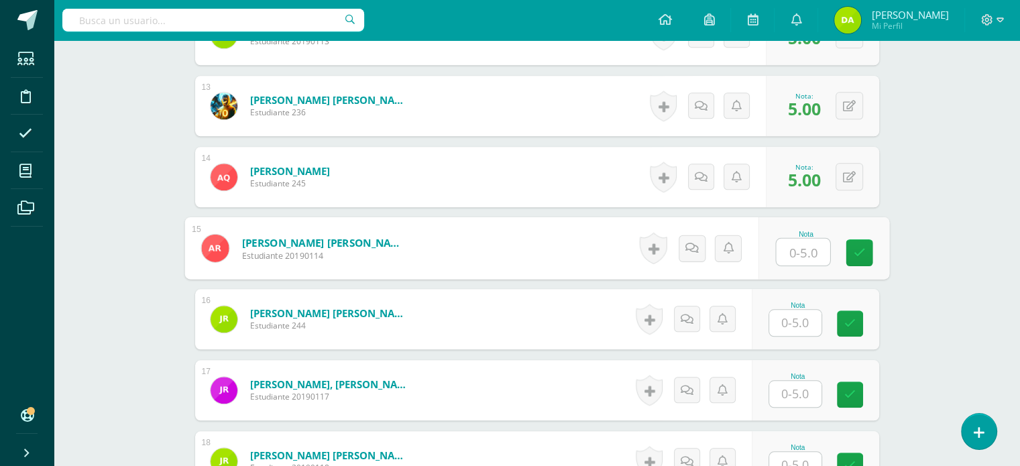
scroll to position [1254, 0]
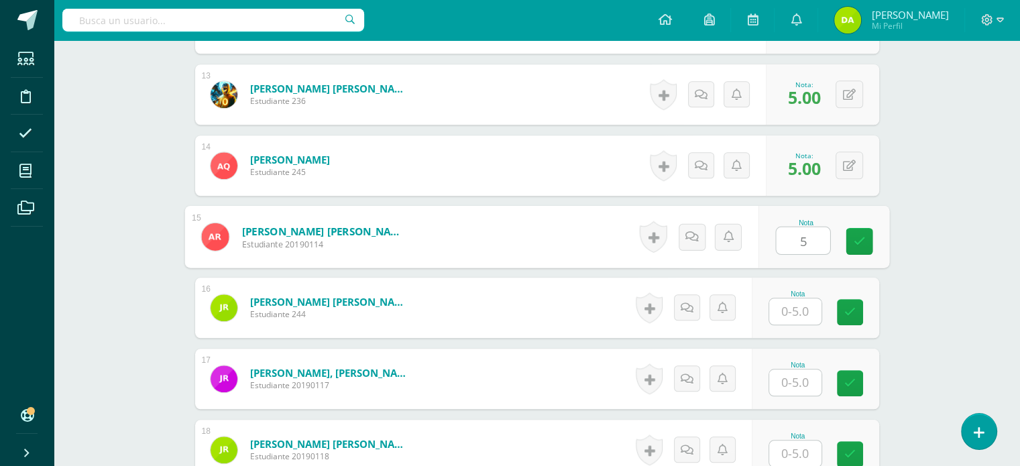
type input "5"
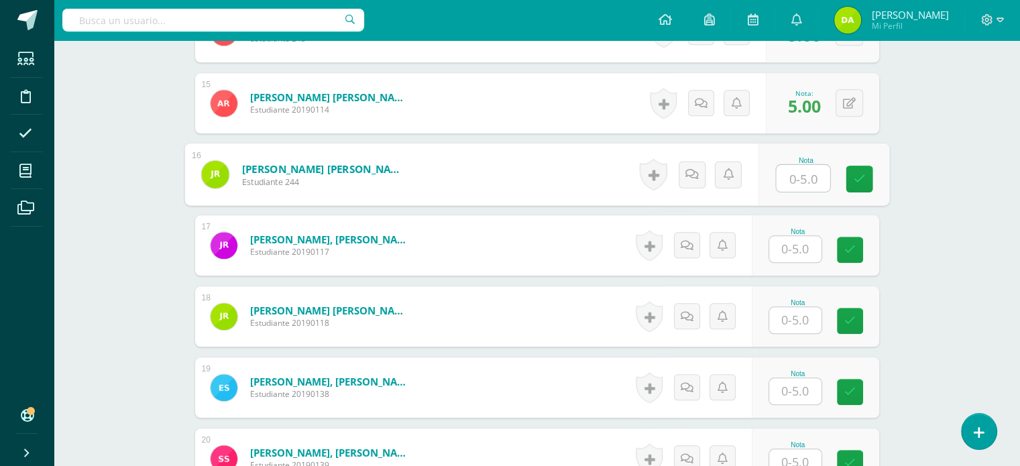
scroll to position [1464, 0]
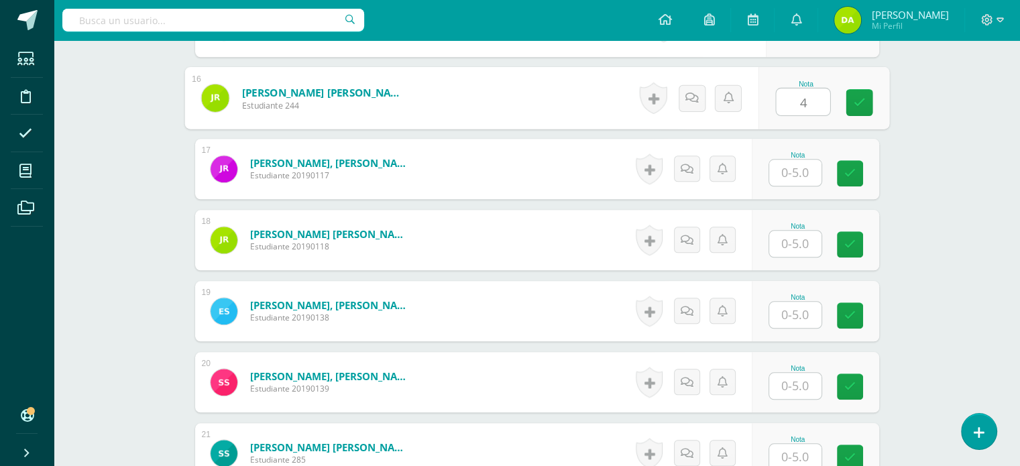
type input "4"
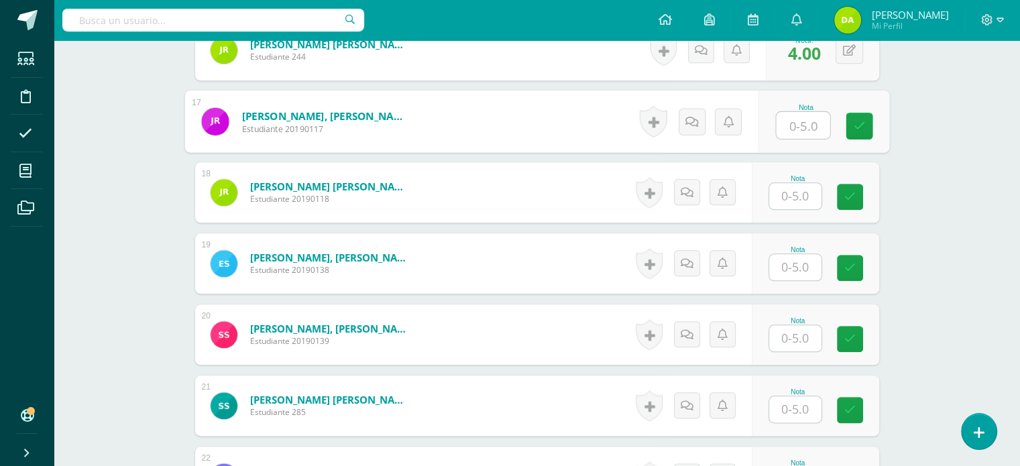
scroll to position [1512, 0]
type input "4"
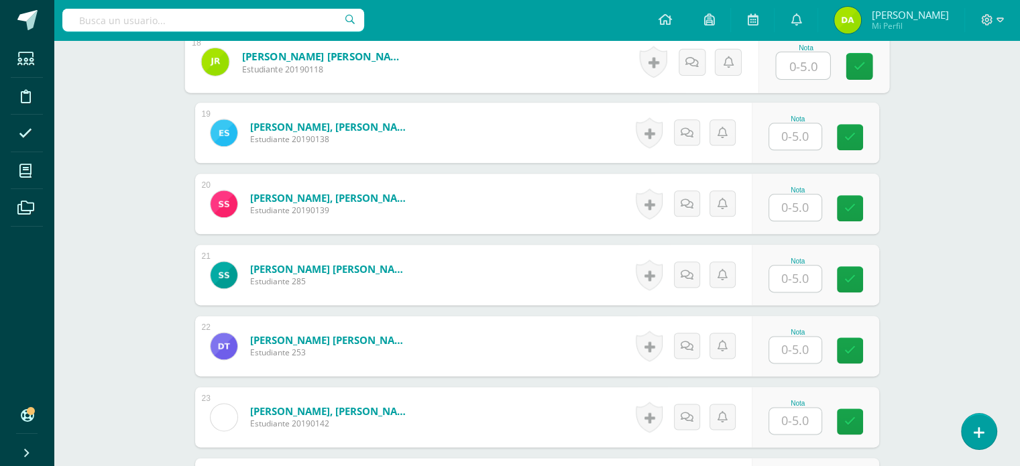
scroll to position [1643, 0]
type input "5"
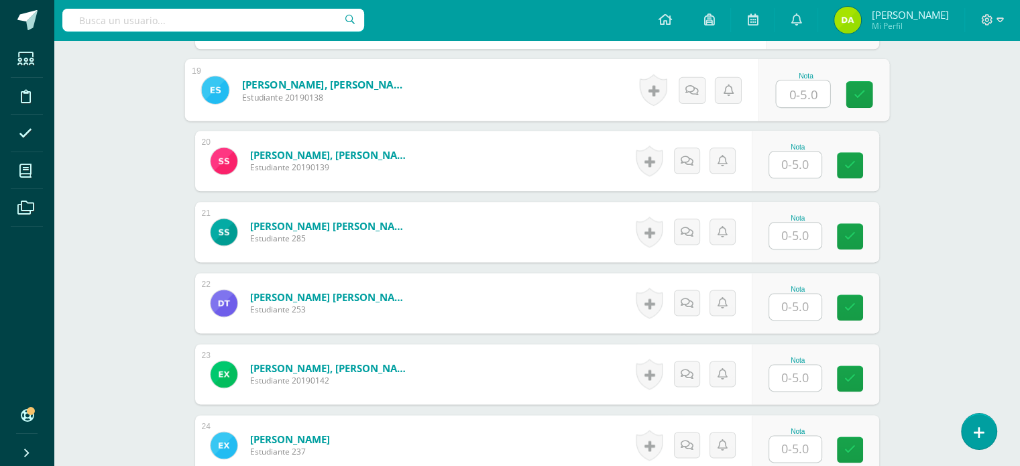
scroll to position [1686, 0]
type input "4"
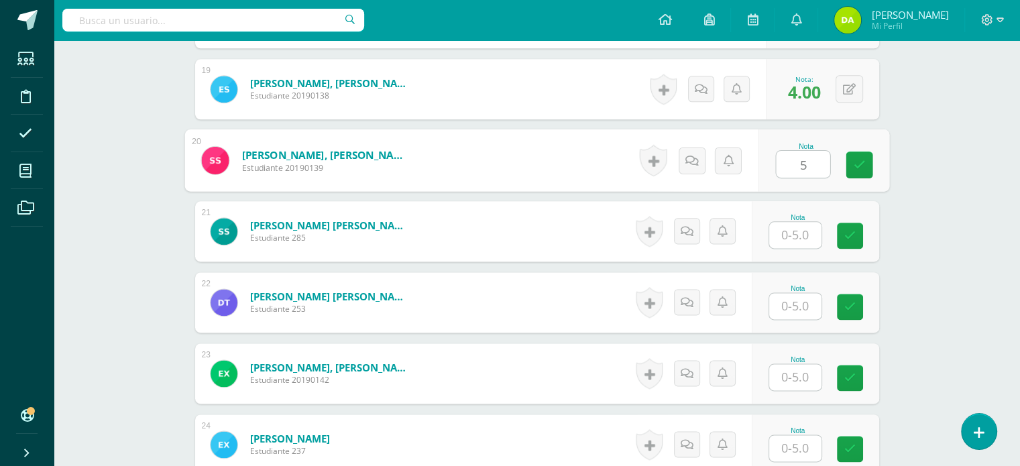
type input "5"
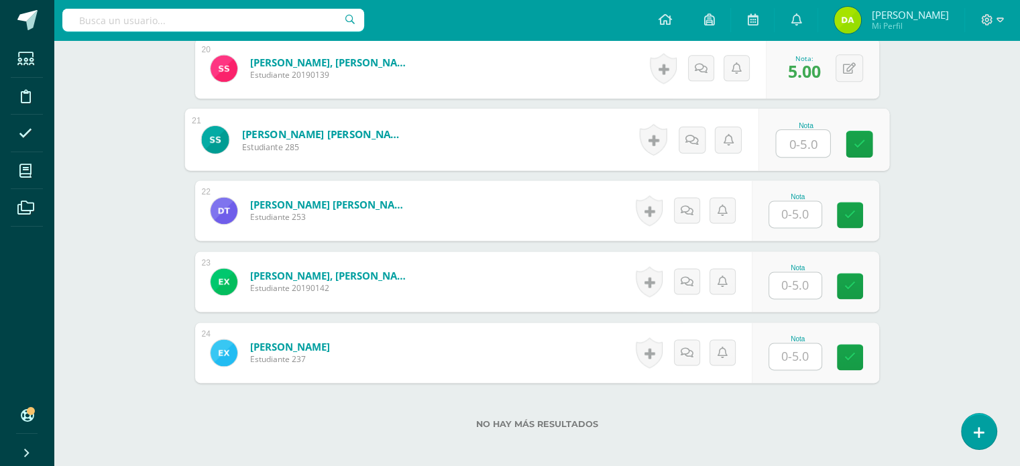
scroll to position [1781, 0]
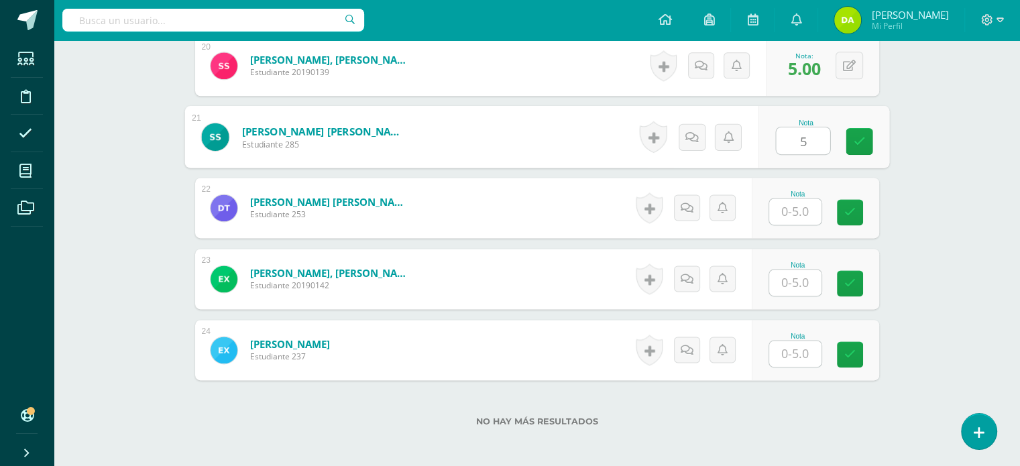
type input "5"
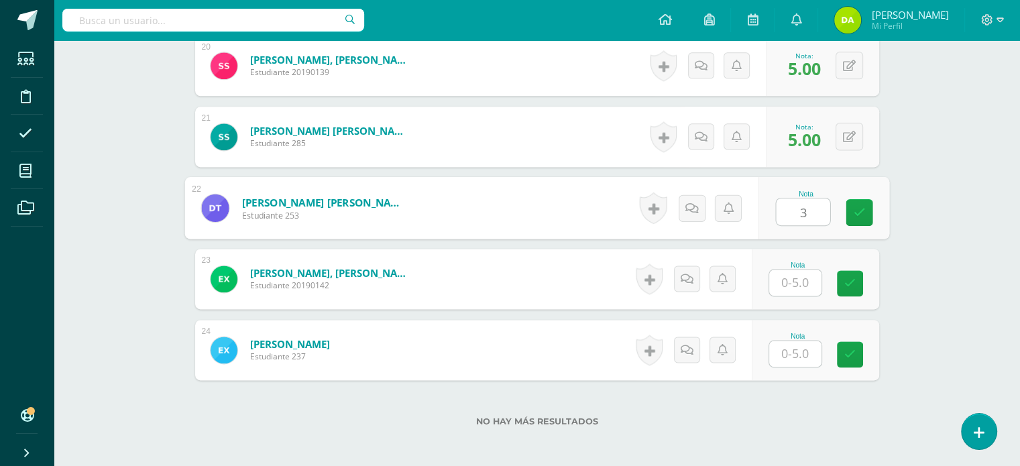
type input "3"
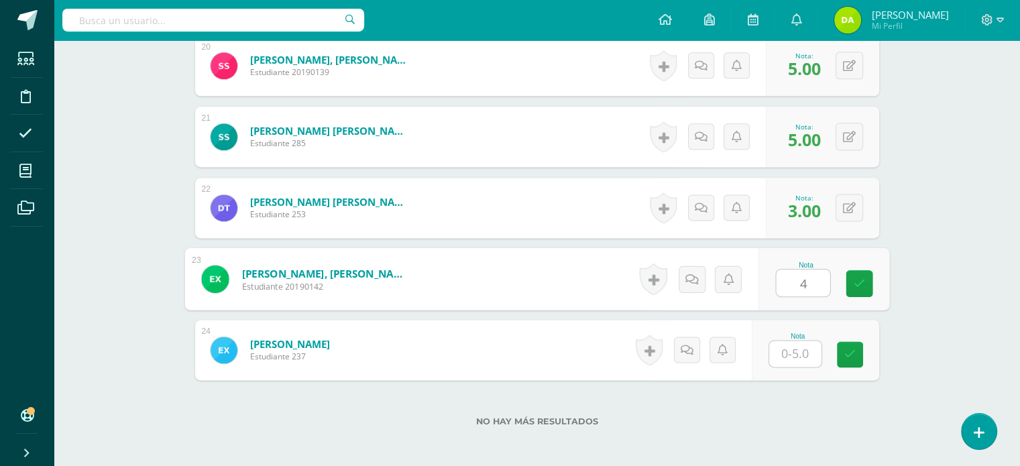
type input "4"
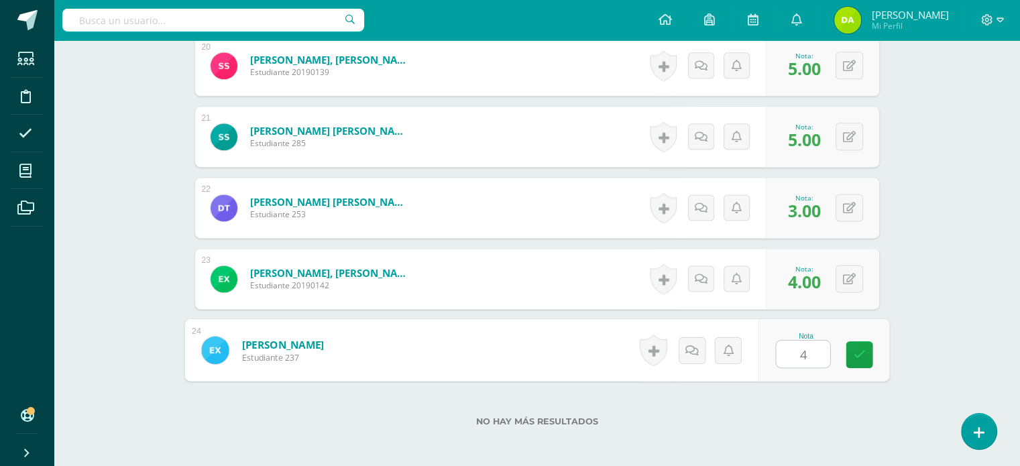
type input "4"
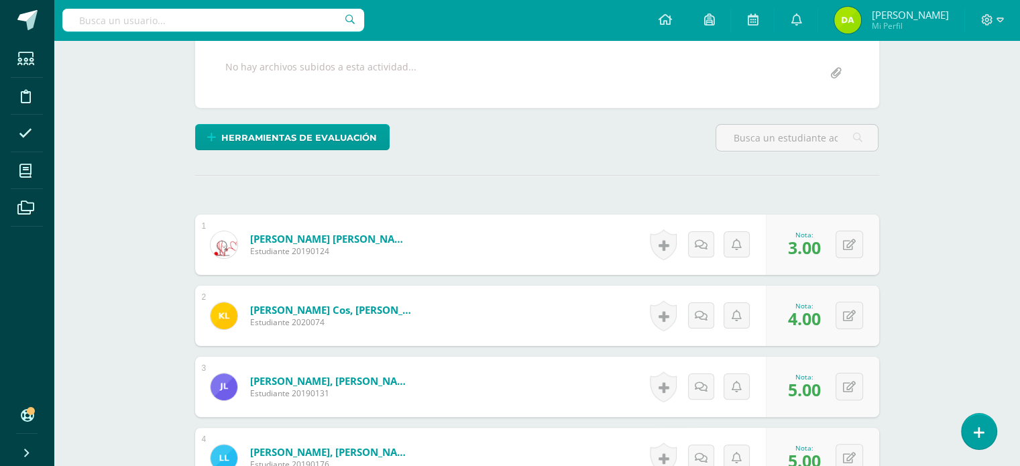
scroll to position [0, 0]
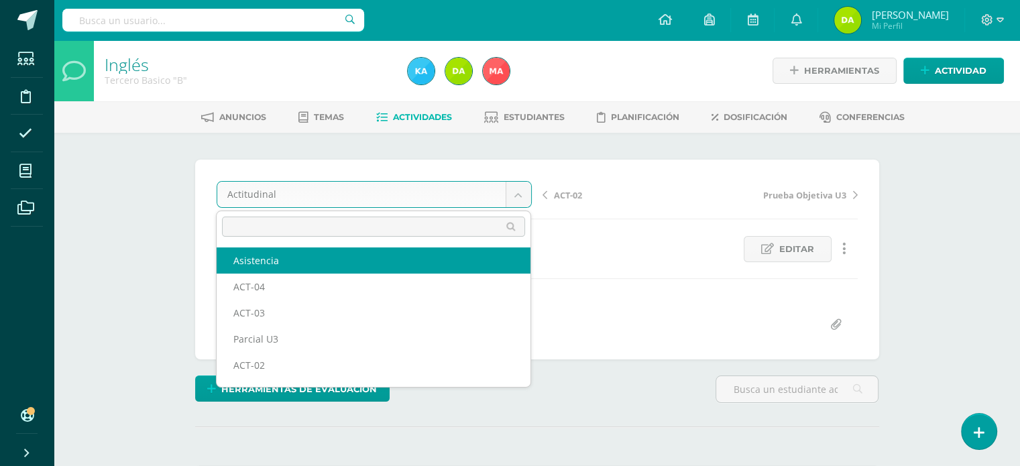
select select "/dashboard/teacher/grade-activity/120735/"
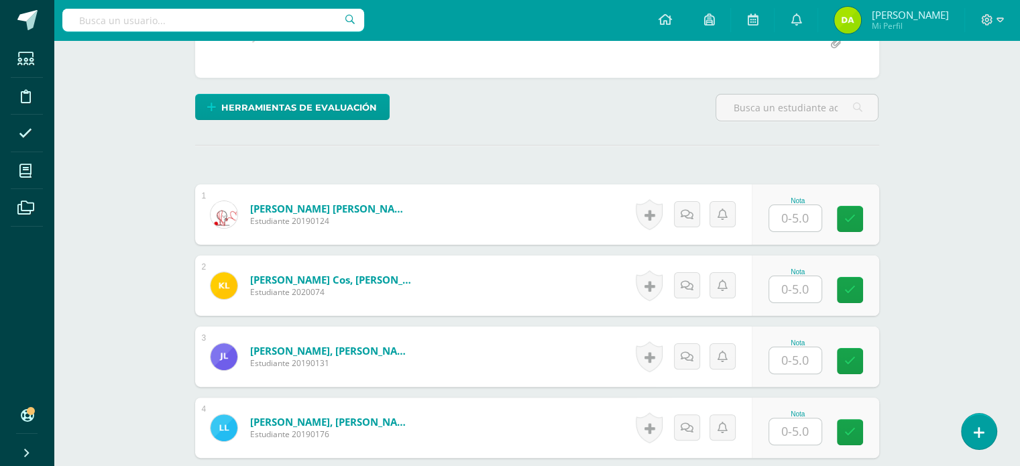
scroll to position [282, 0]
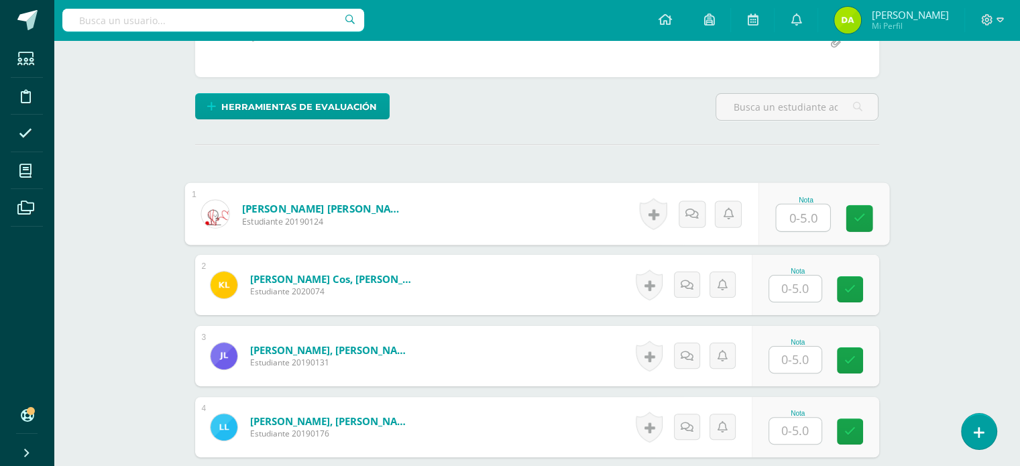
click at [788, 217] on input "text" at bounding box center [803, 217] width 54 height 27
type input "5"
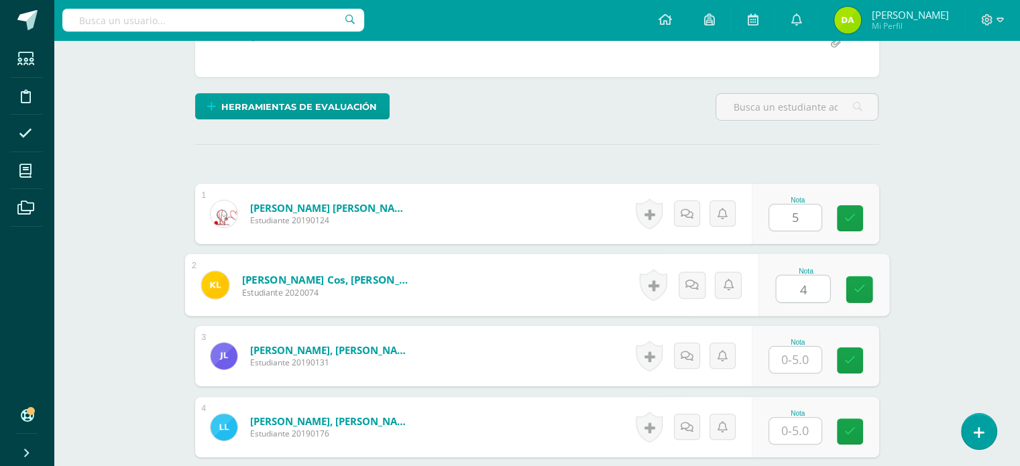
type input "4"
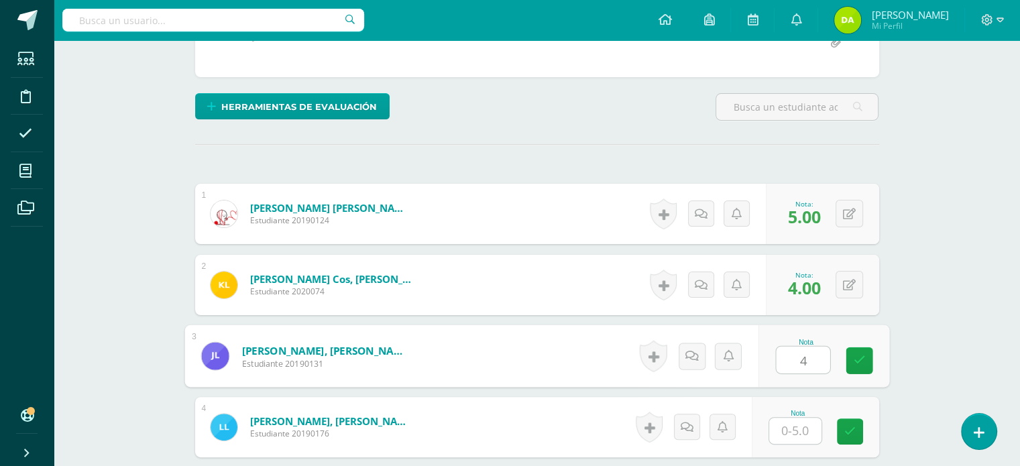
type input "4"
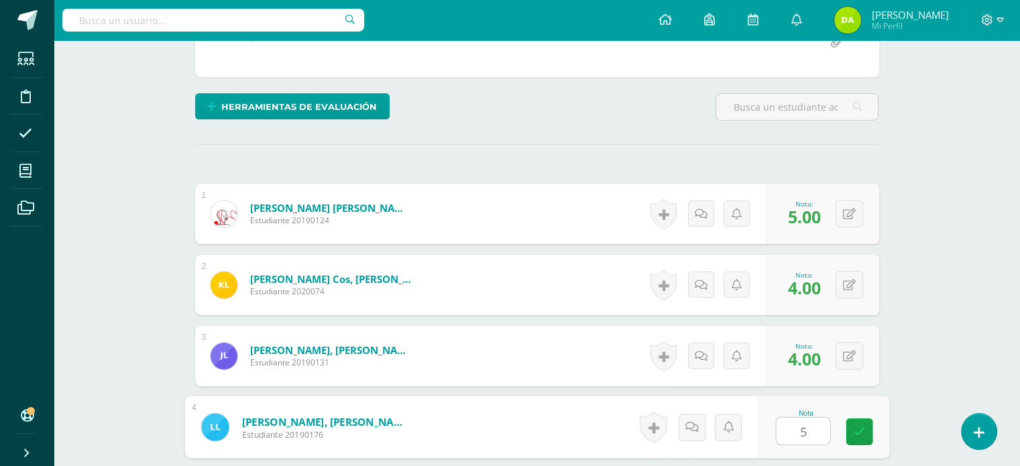
type input "5"
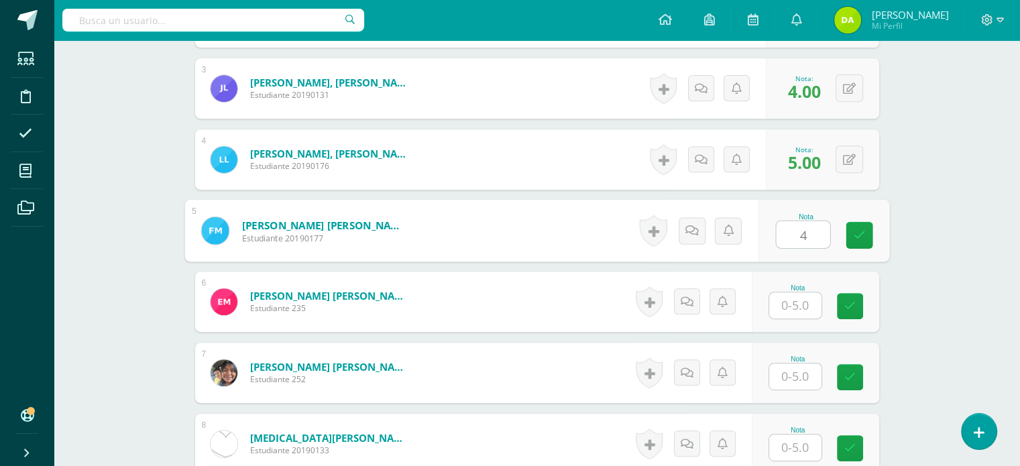
type input "4"
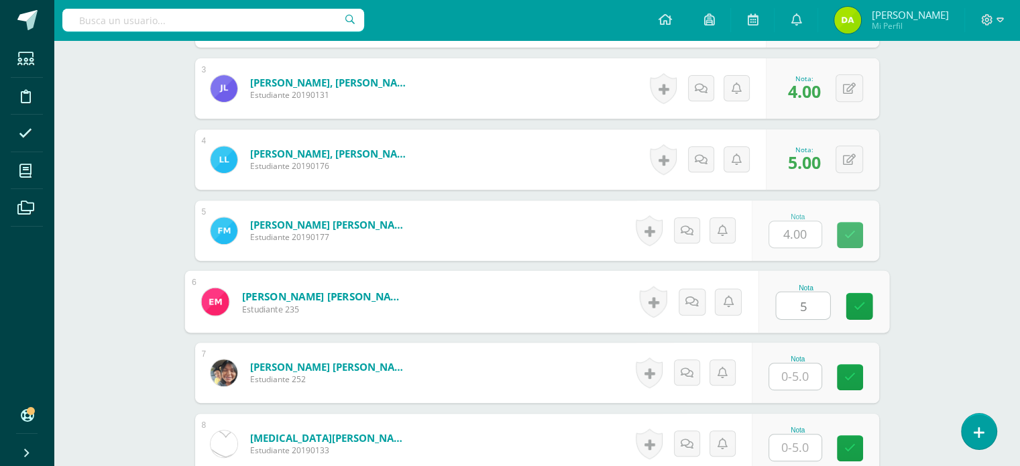
type input "5"
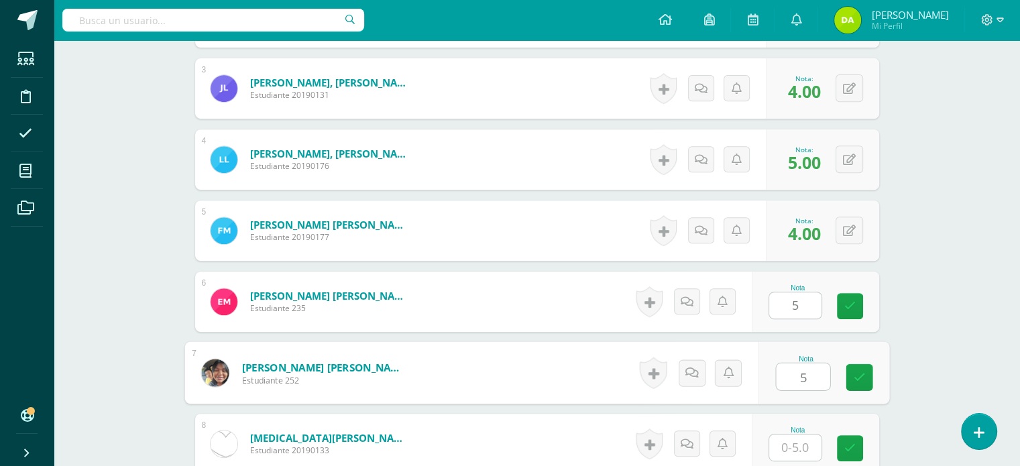
type input "5"
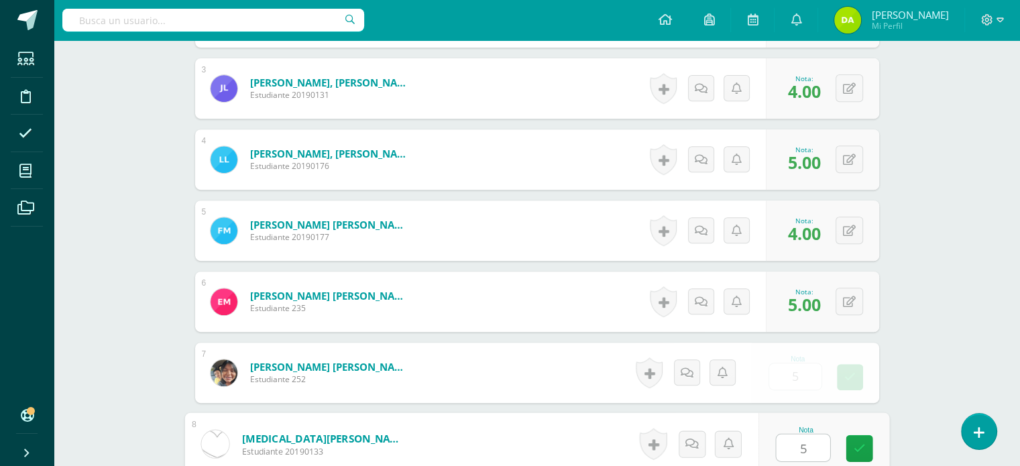
type input "5"
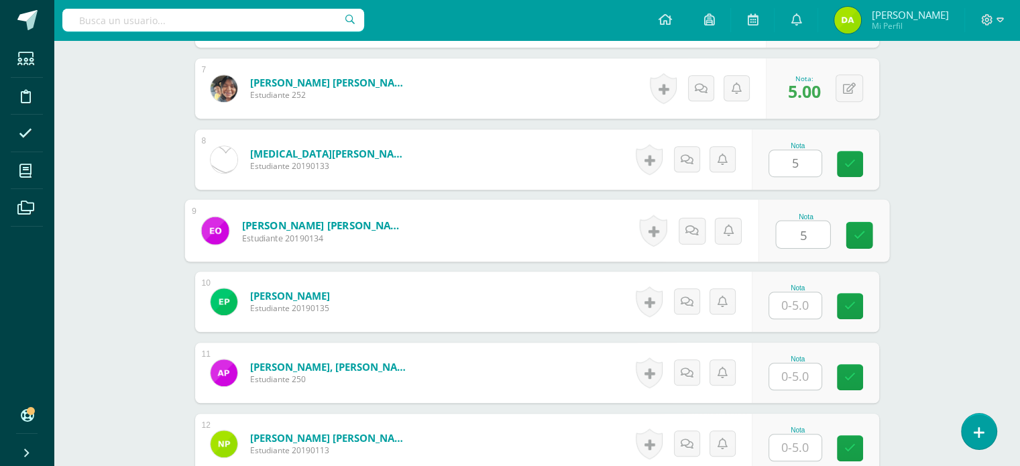
type input "5"
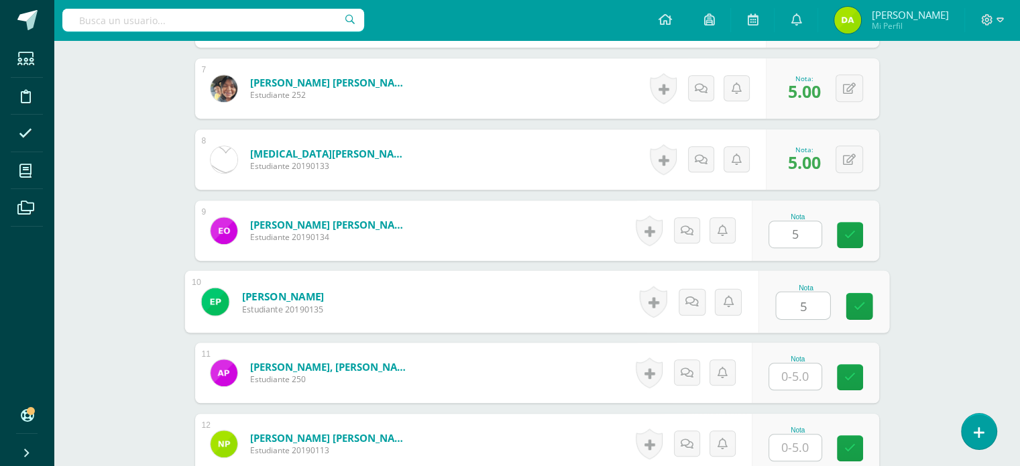
type input "5"
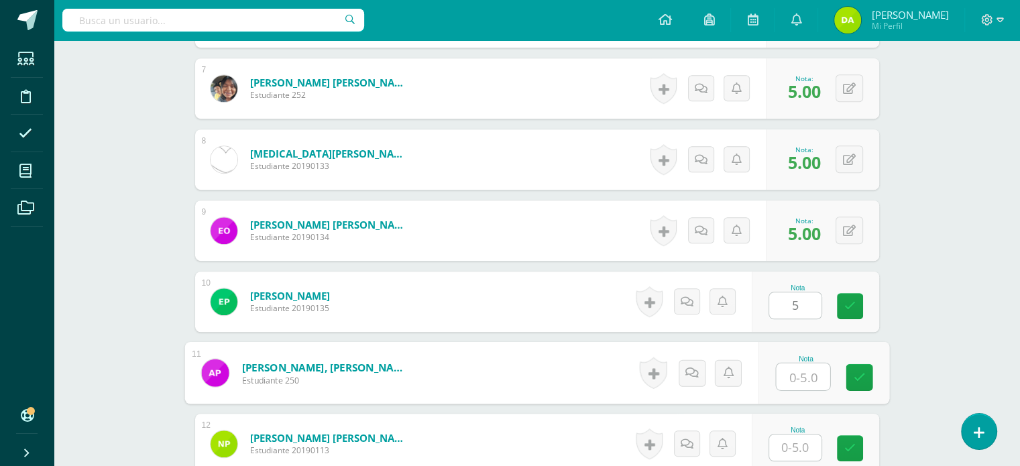
type input "5"
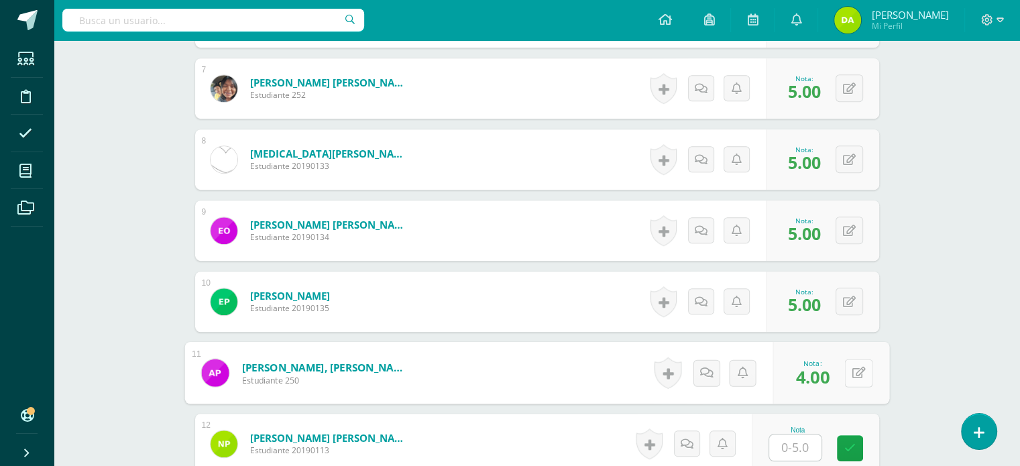
click at [855, 364] on button at bounding box center [858, 373] width 28 height 28
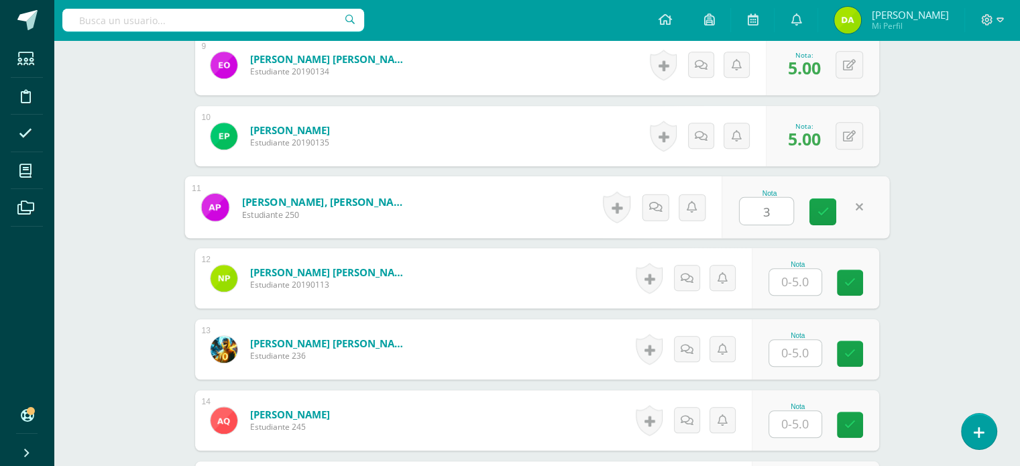
scroll to position [1024, 0]
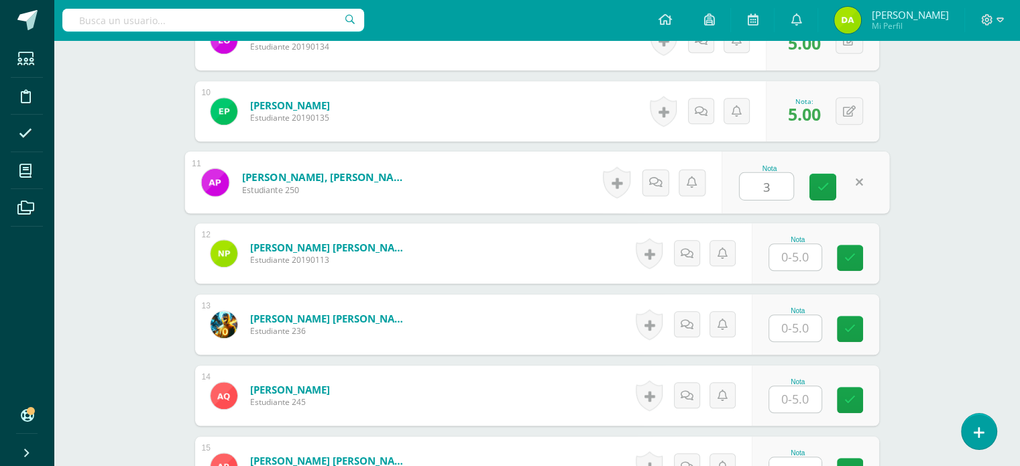
type input "3"
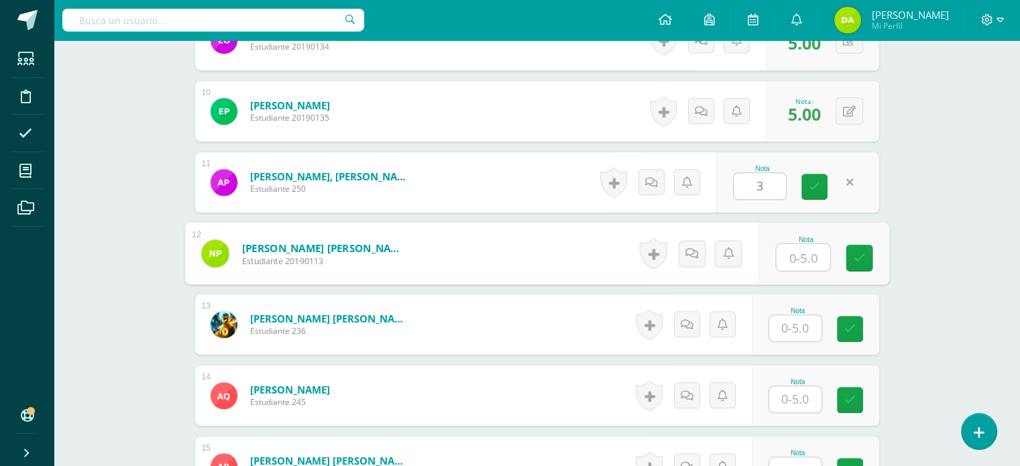
click at [811, 262] on input "text" at bounding box center [803, 257] width 54 height 27
type input "5"
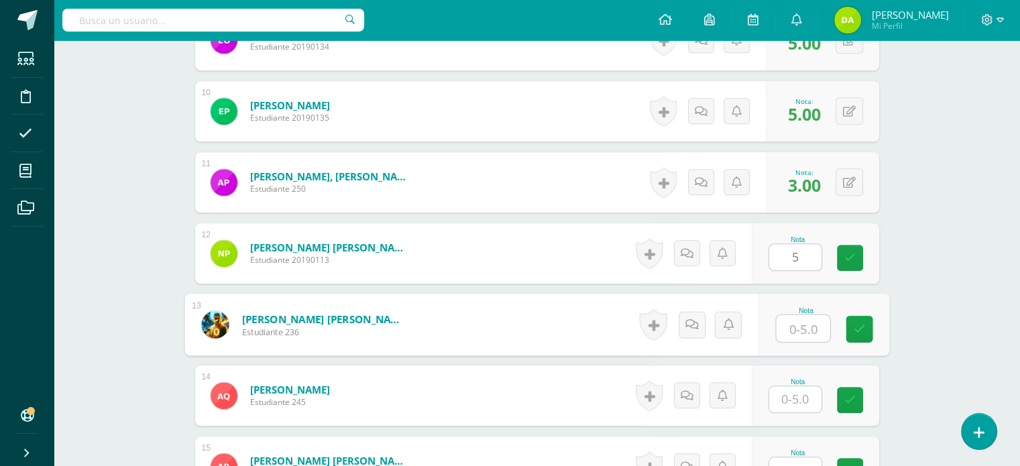
type input "5"
type input "4"
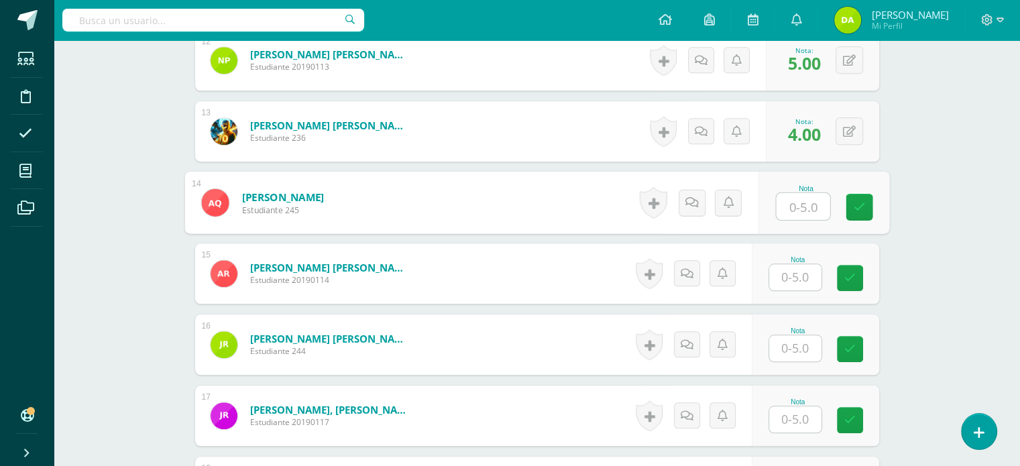
scroll to position [1217, 0]
type input "5"
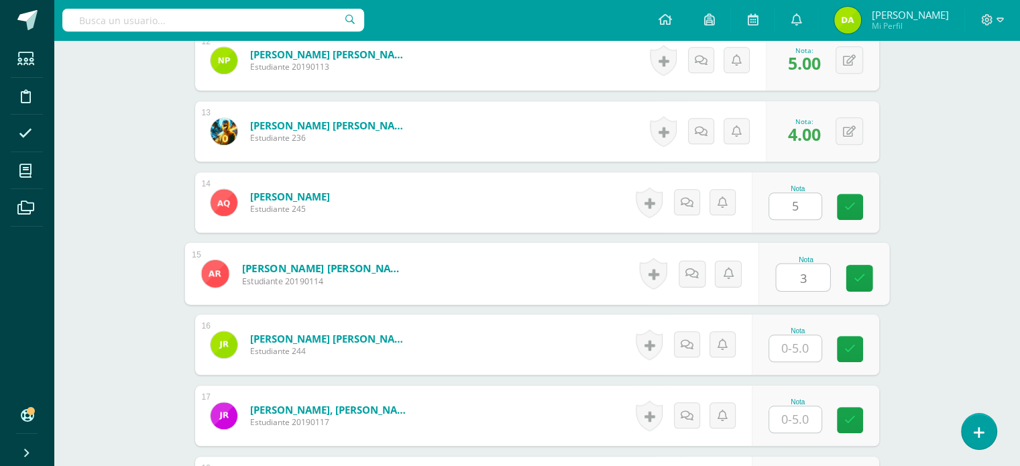
type input "3"
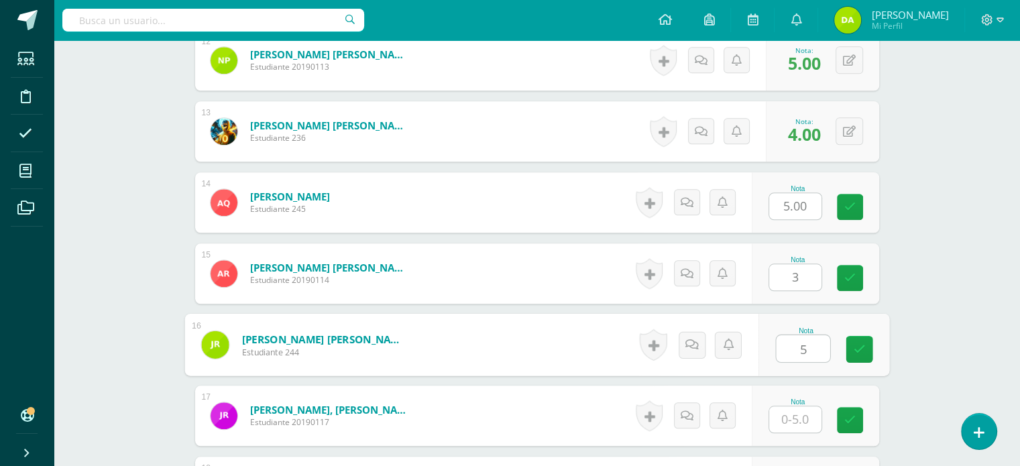
type input "5"
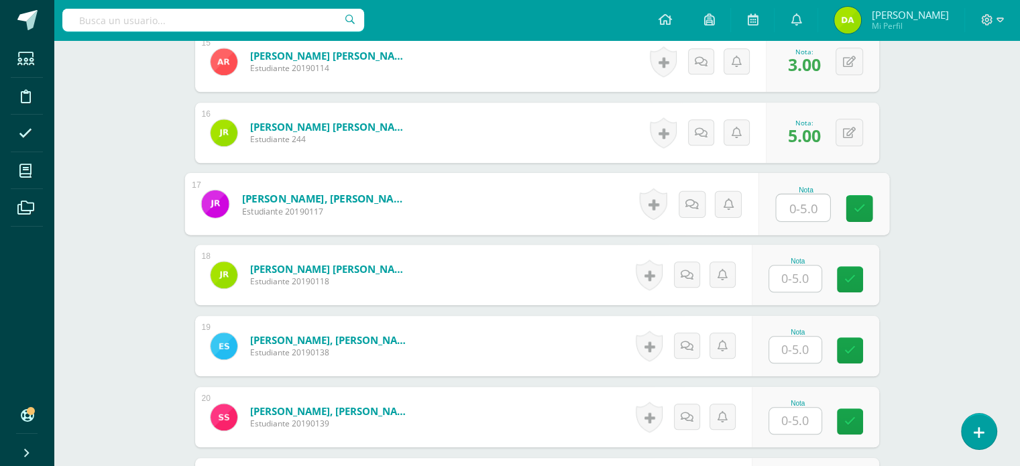
scroll to position [1431, 0]
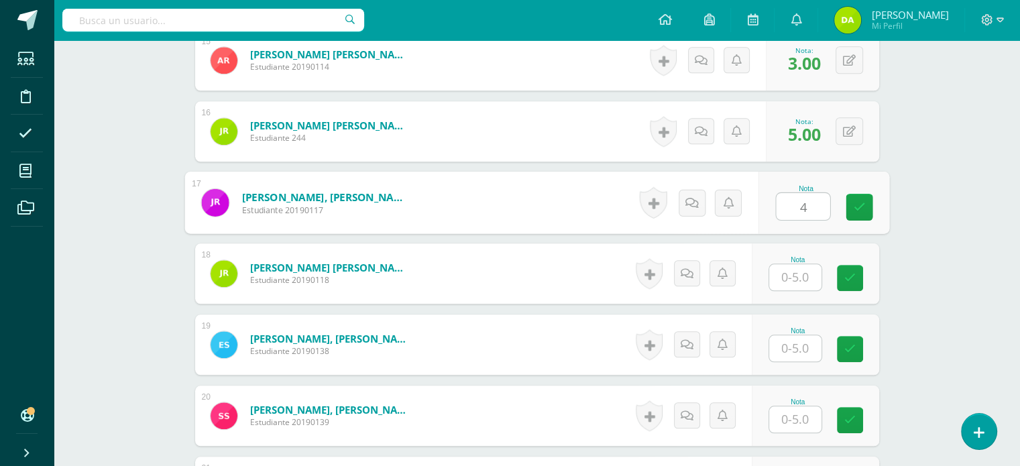
type input "4"
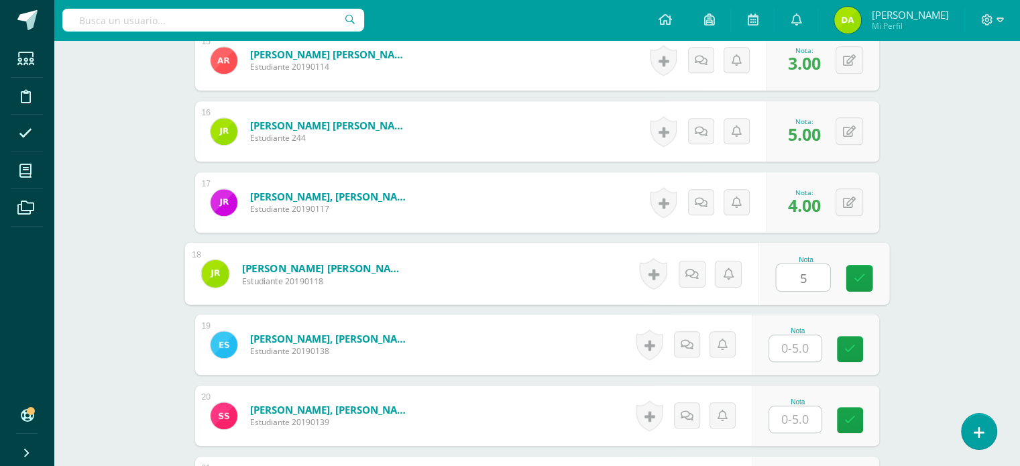
type input "5"
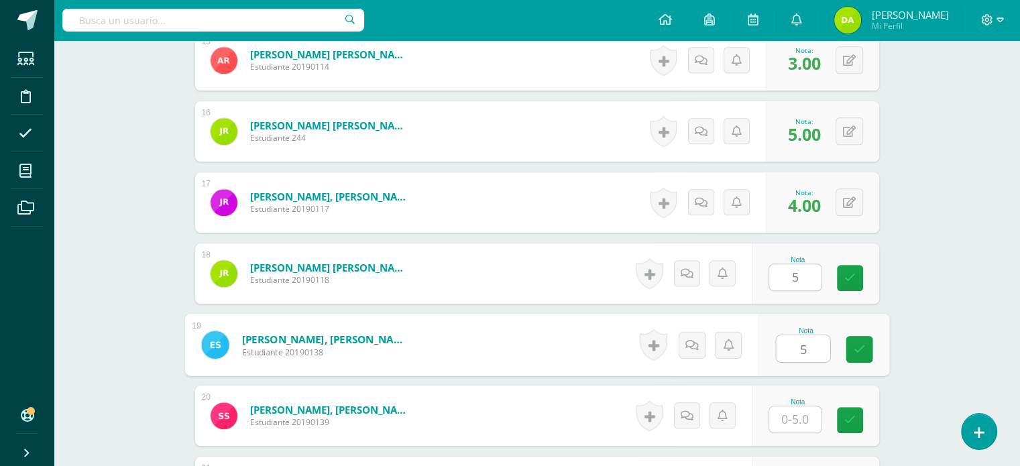
type input "5"
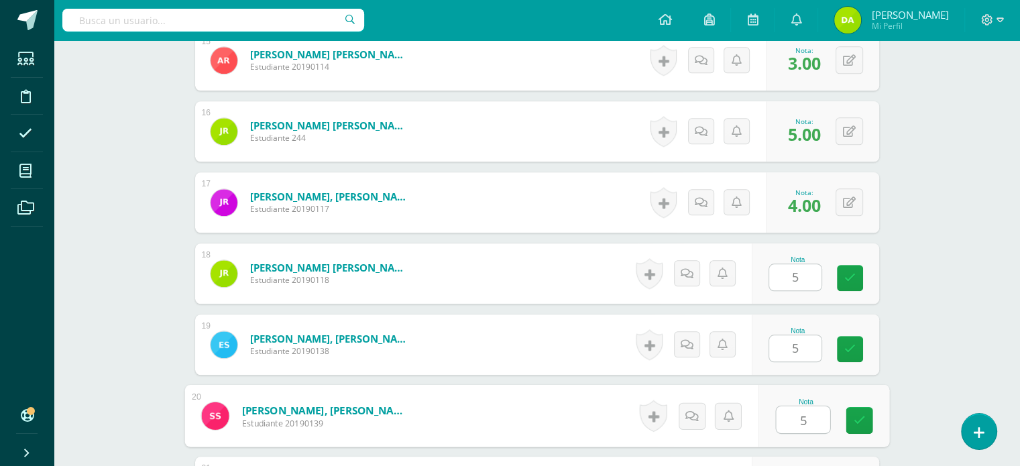
type input "5"
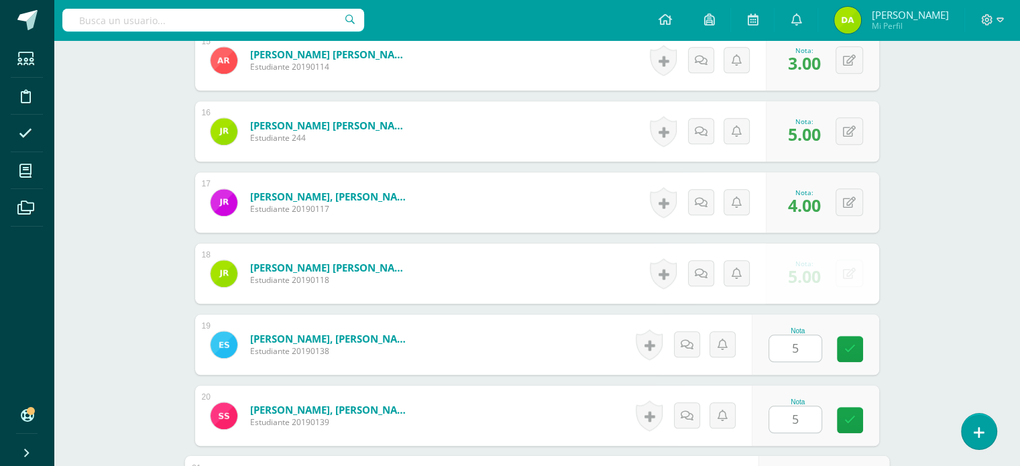
scroll to position [1687, 0]
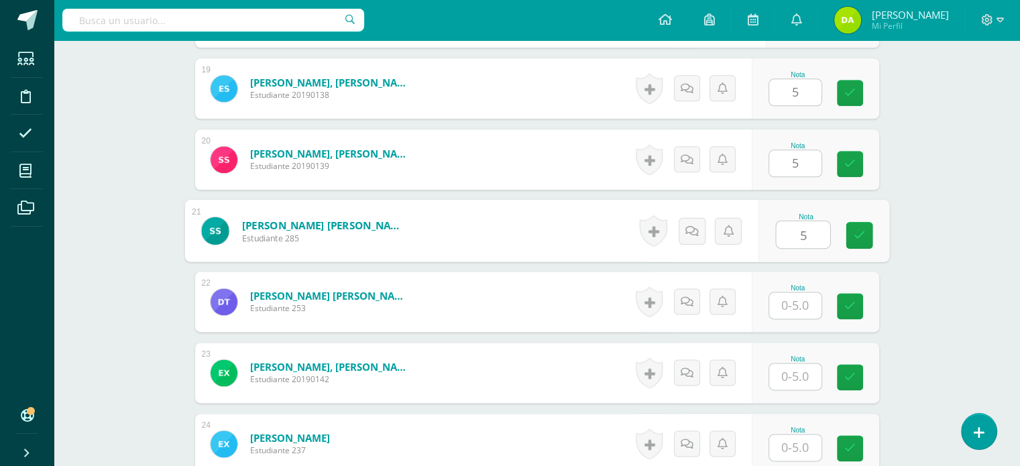
type input "5"
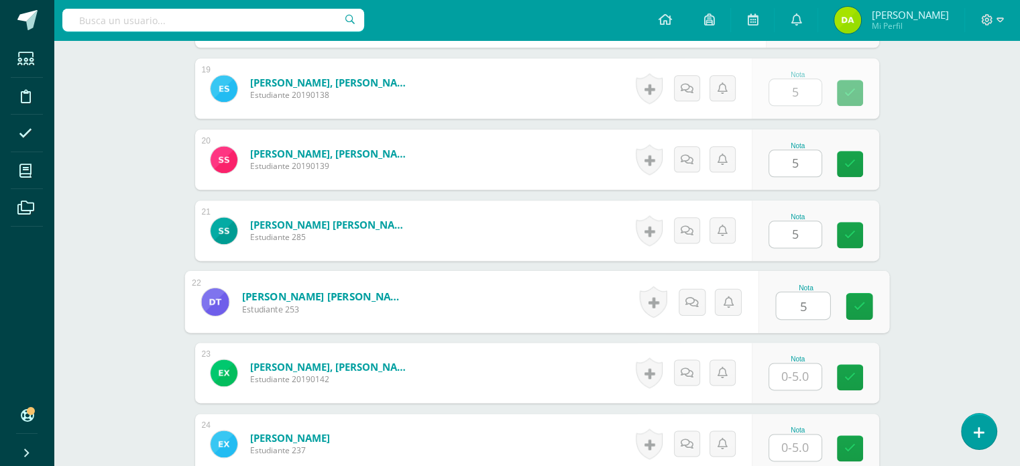
type input "5"
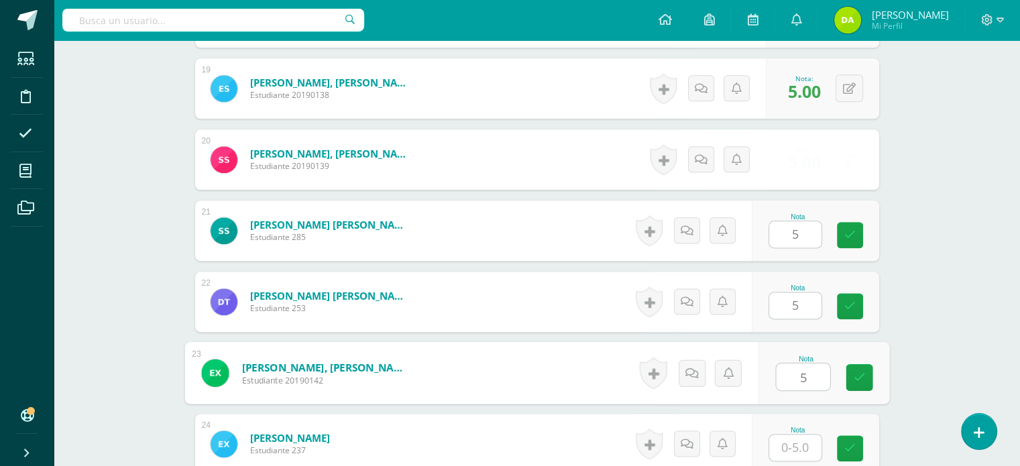
type input "5"
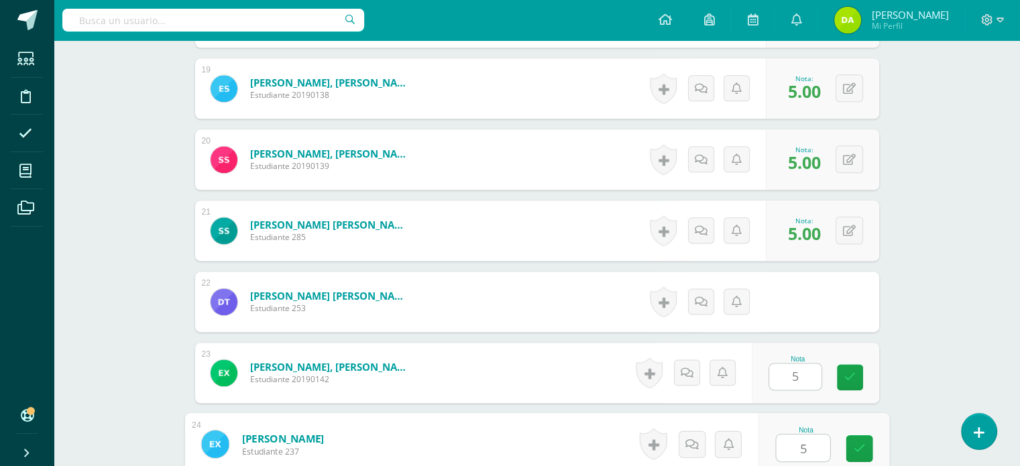
type input "55"
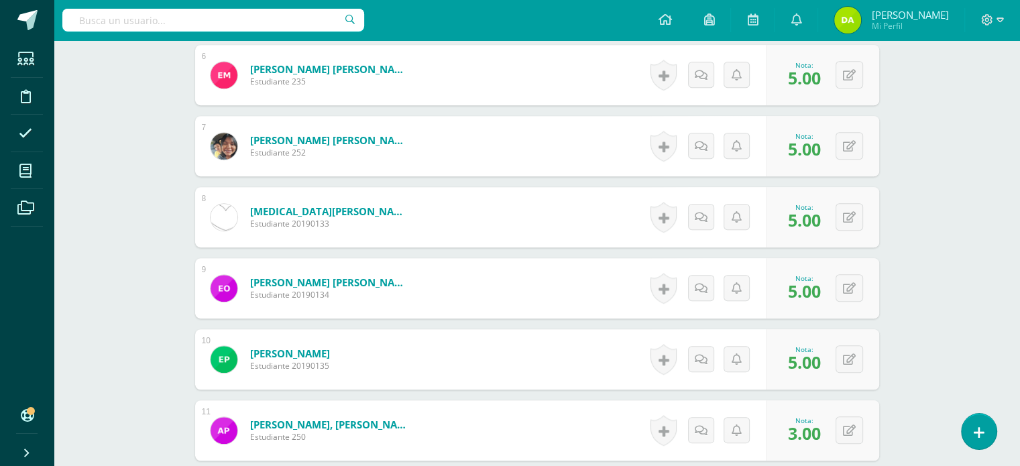
scroll to position [0, 0]
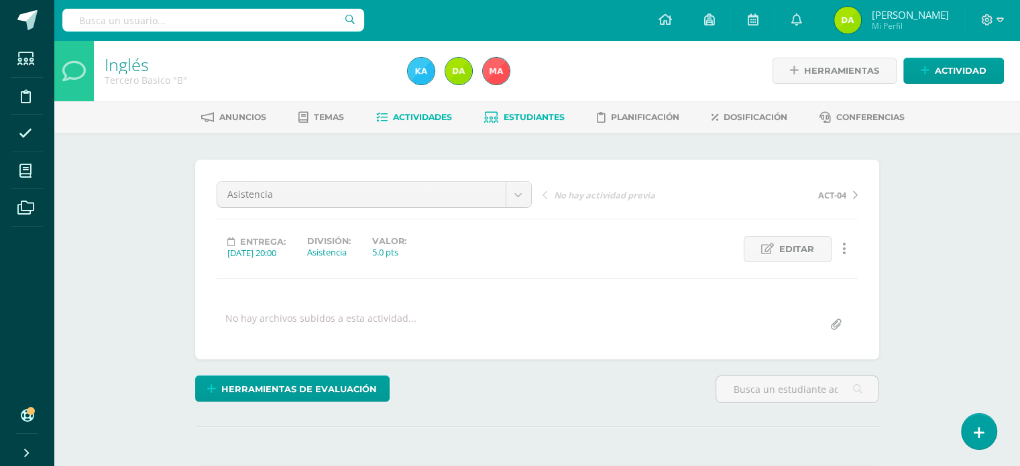
click at [538, 125] on link "Estudiantes" at bounding box center [524, 117] width 80 height 21
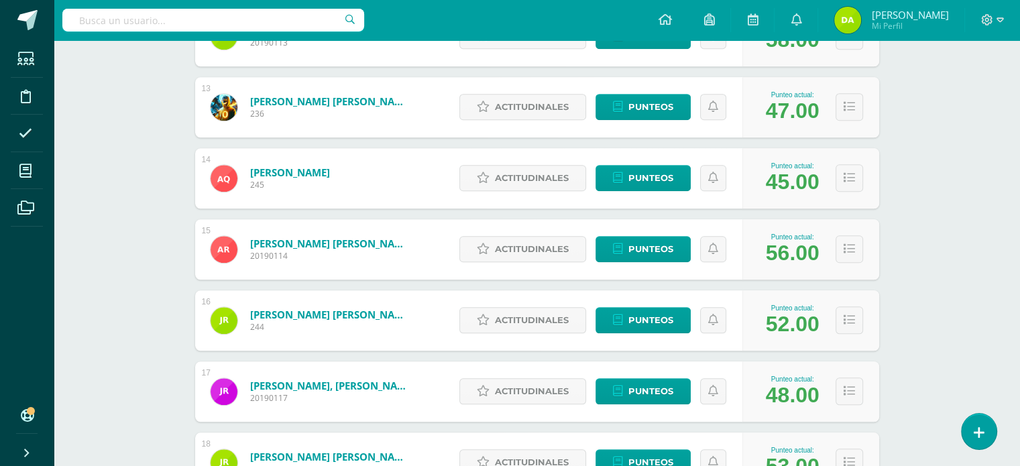
scroll to position [1065, 0]
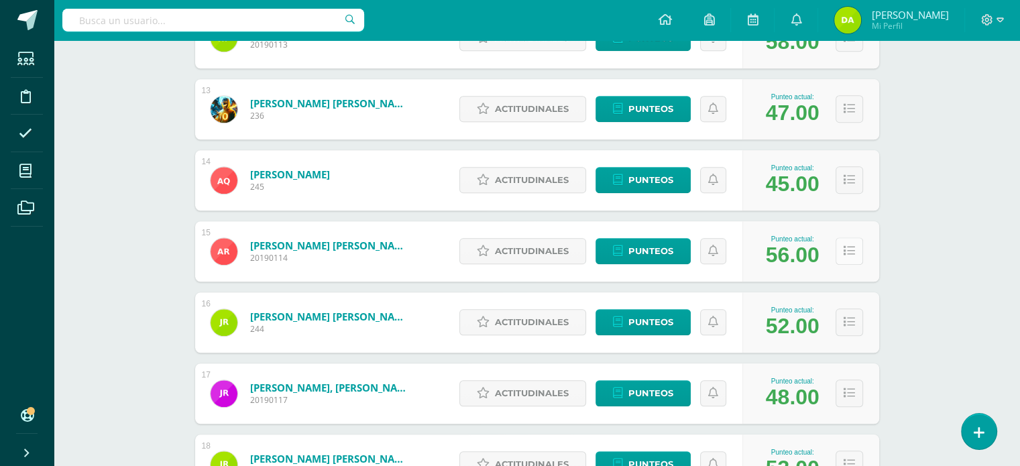
click at [853, 241] on button at bounding box center [848, 250] width 27 height 27
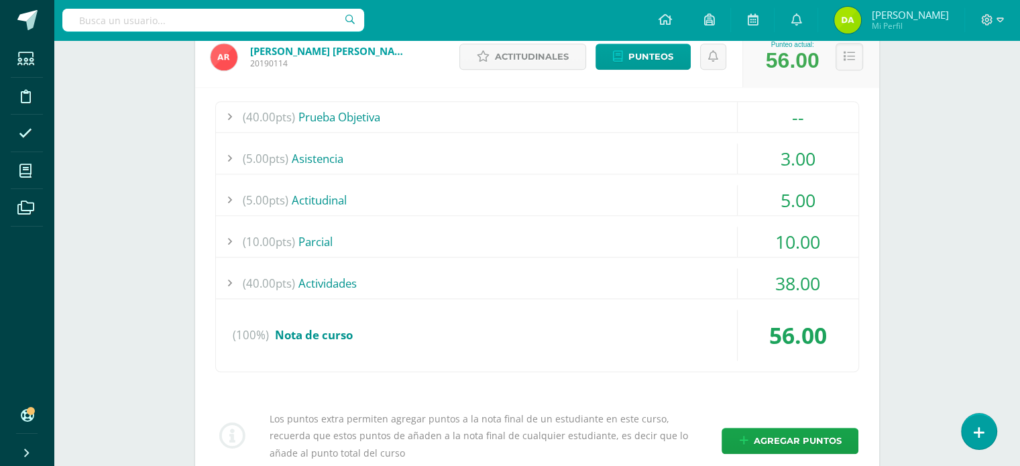
scroll to position [1260, 0]
